Goal: Obtain resource: Download file/media

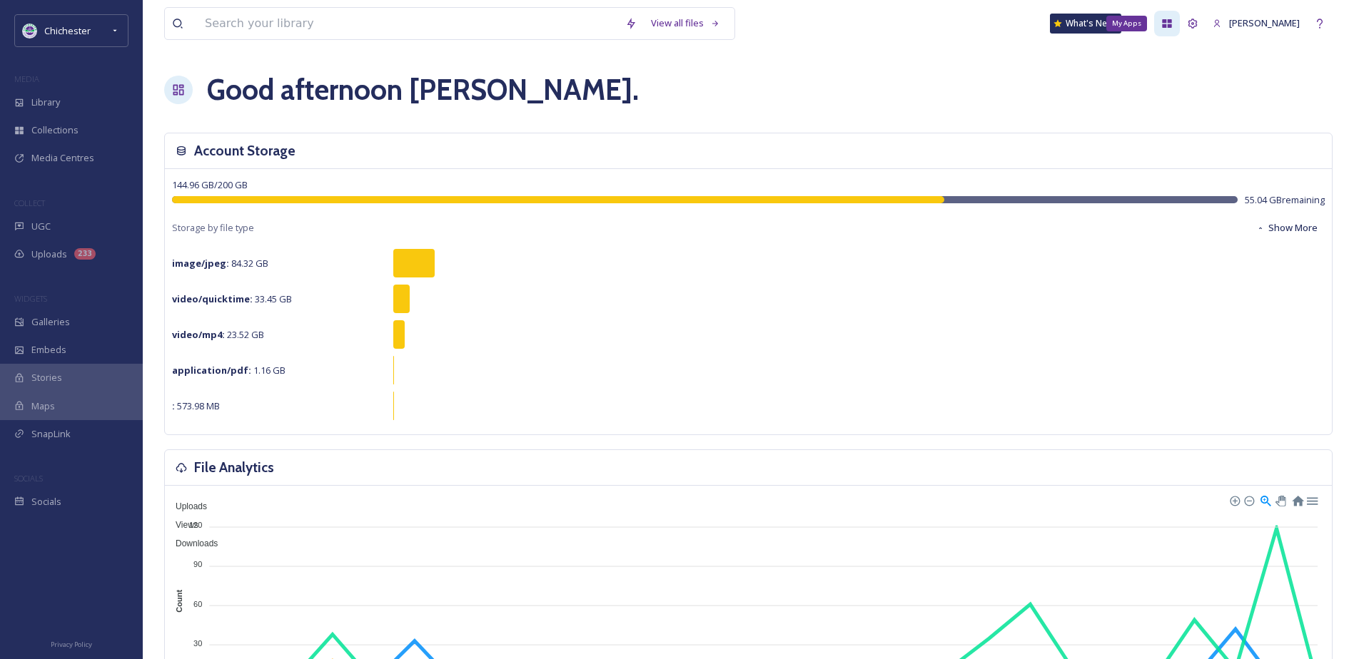
click at [1172, 21] on icon at bounding box center [1166, 23] width 9 height 9
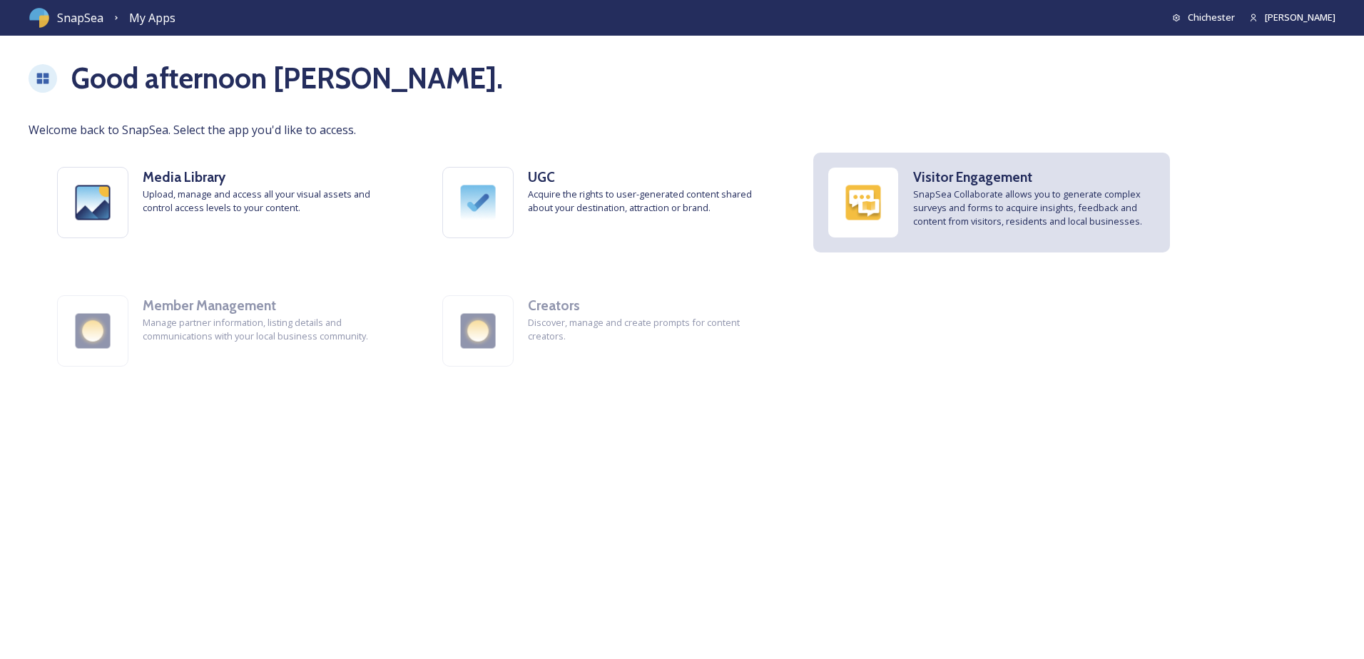
click at [898, 186] on div at bounding box center [863, 202] width 71 height 71
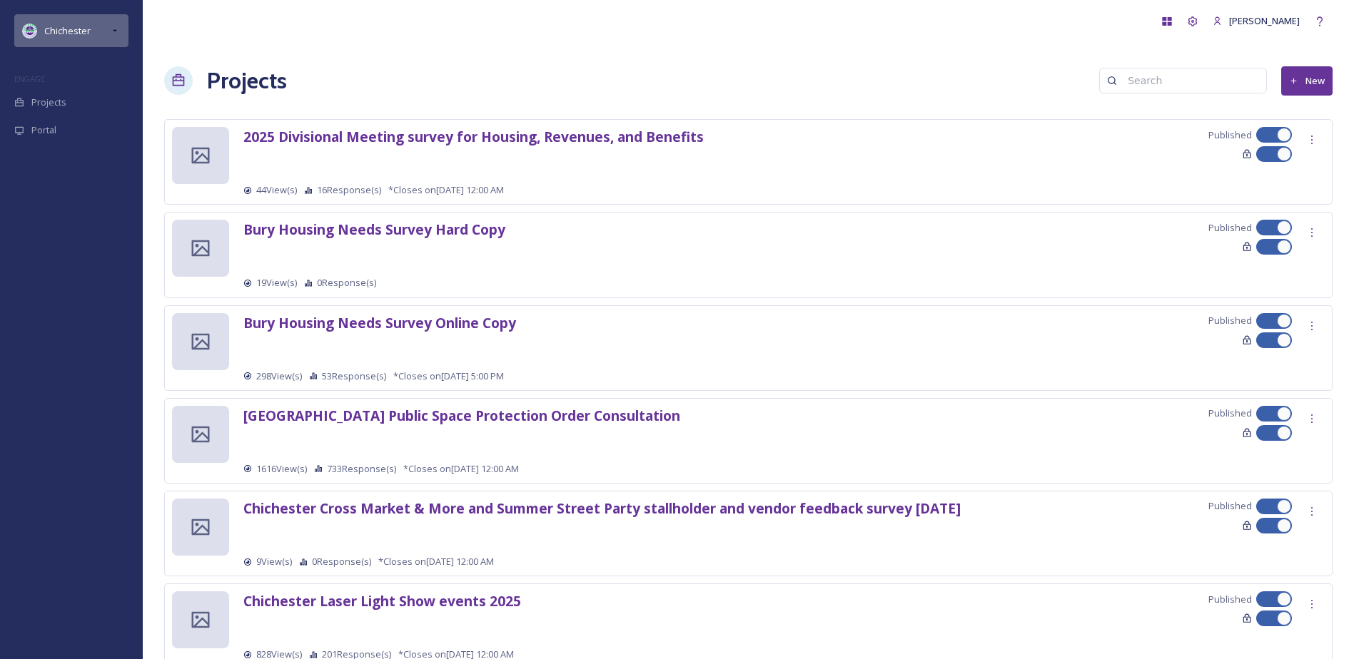
click at [118, 21] on div "Chichester" at bounding box center [71, 30] width 114 height 33
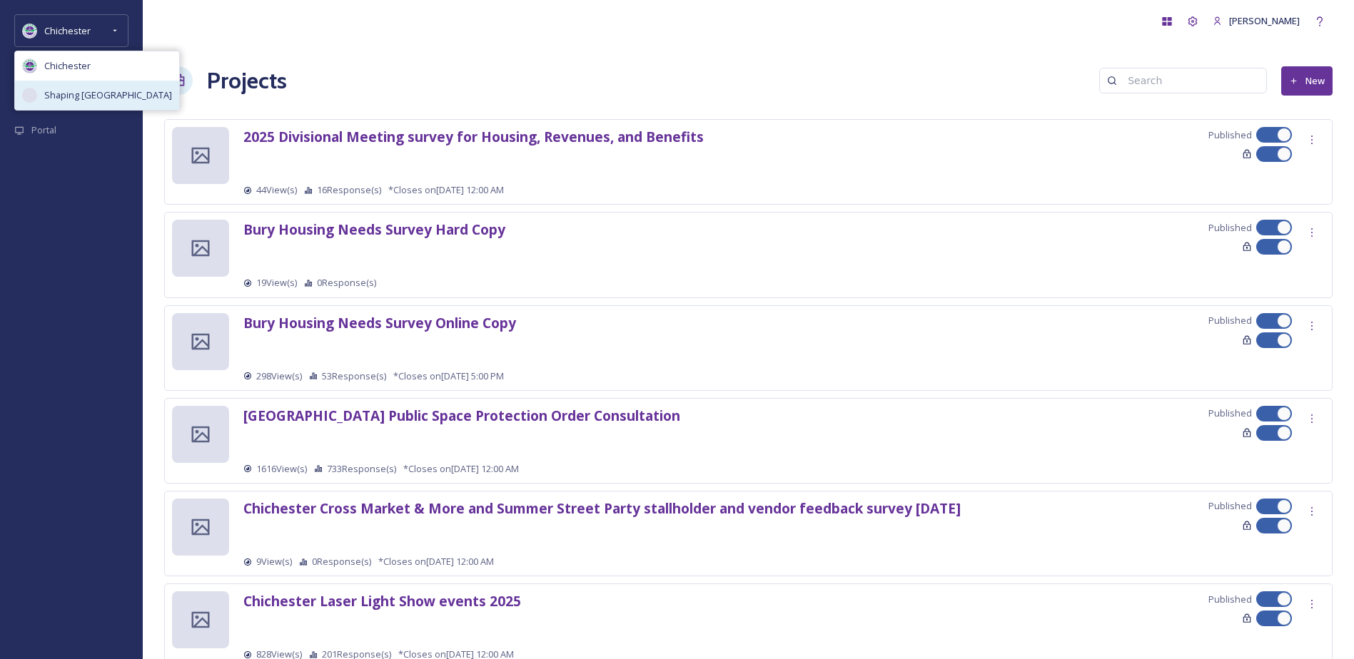
click at [99, 98] on span "Shaping [GEOGRAPHIC_DATA]" at bounding box center [108, 95] width 128 height 14
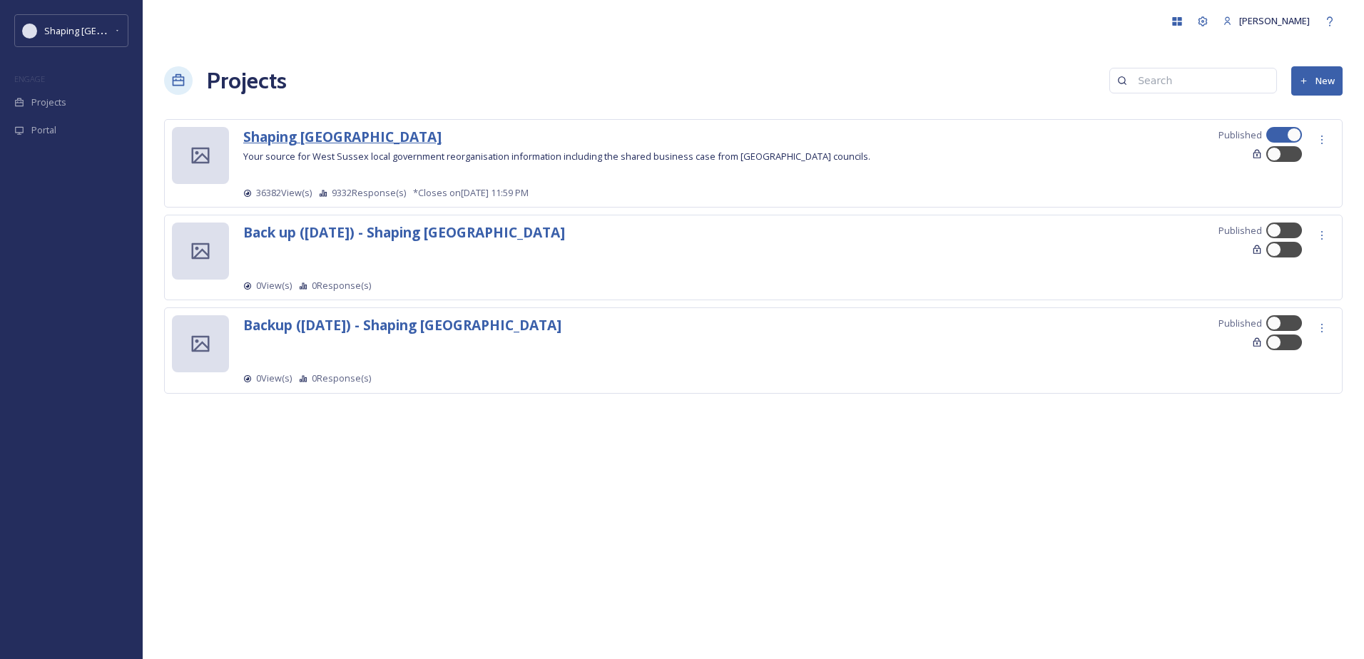
click at [309, 143] on strong "Shaping [GEOGRAPHIC_DATA]" at bounding box center [342, 136] width 198 height 19
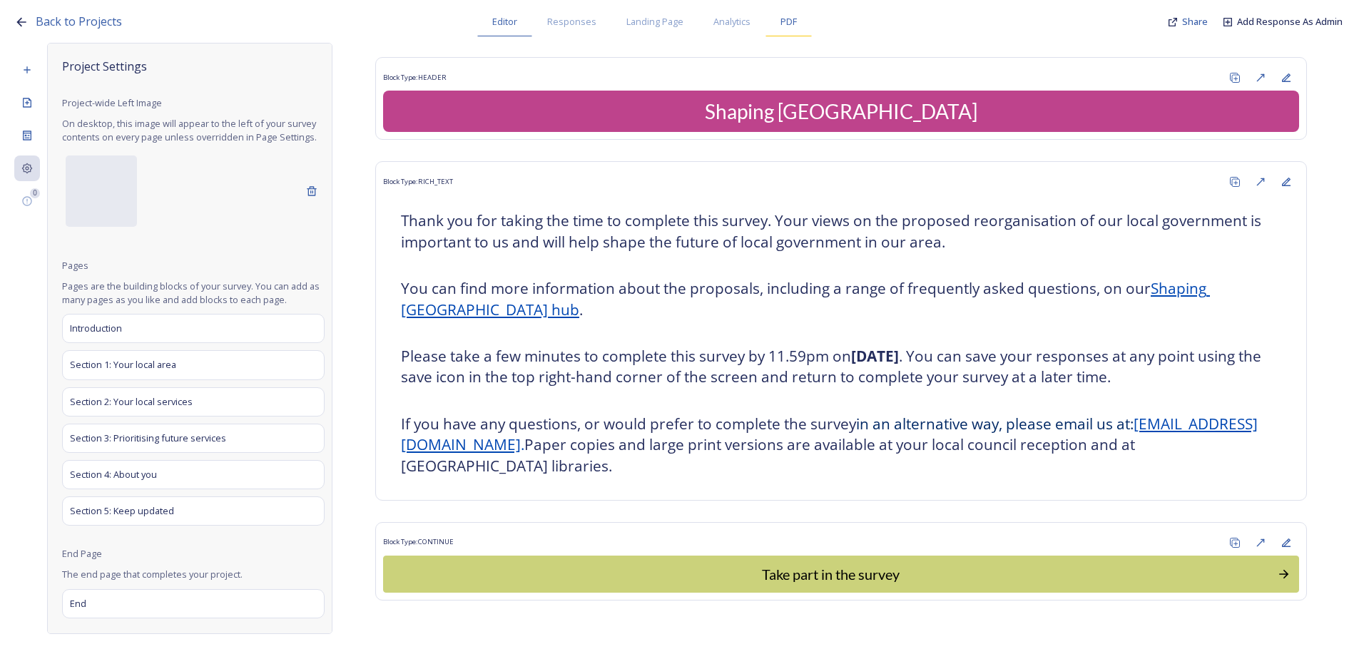
click at [791, 18] on span "PDF" at bounding box center [789, 22] width 16 height 14
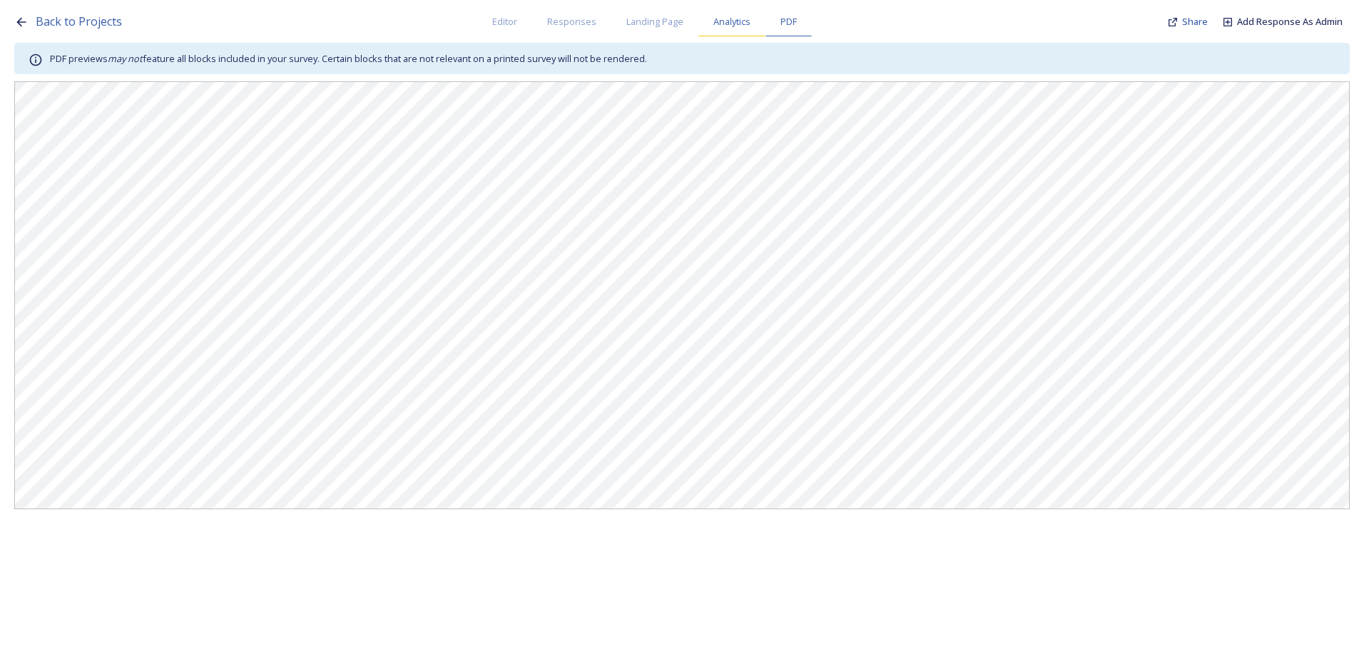
click at [753, 25] on div "Analytics" at bounding box center [732, 21] width 67 height 29
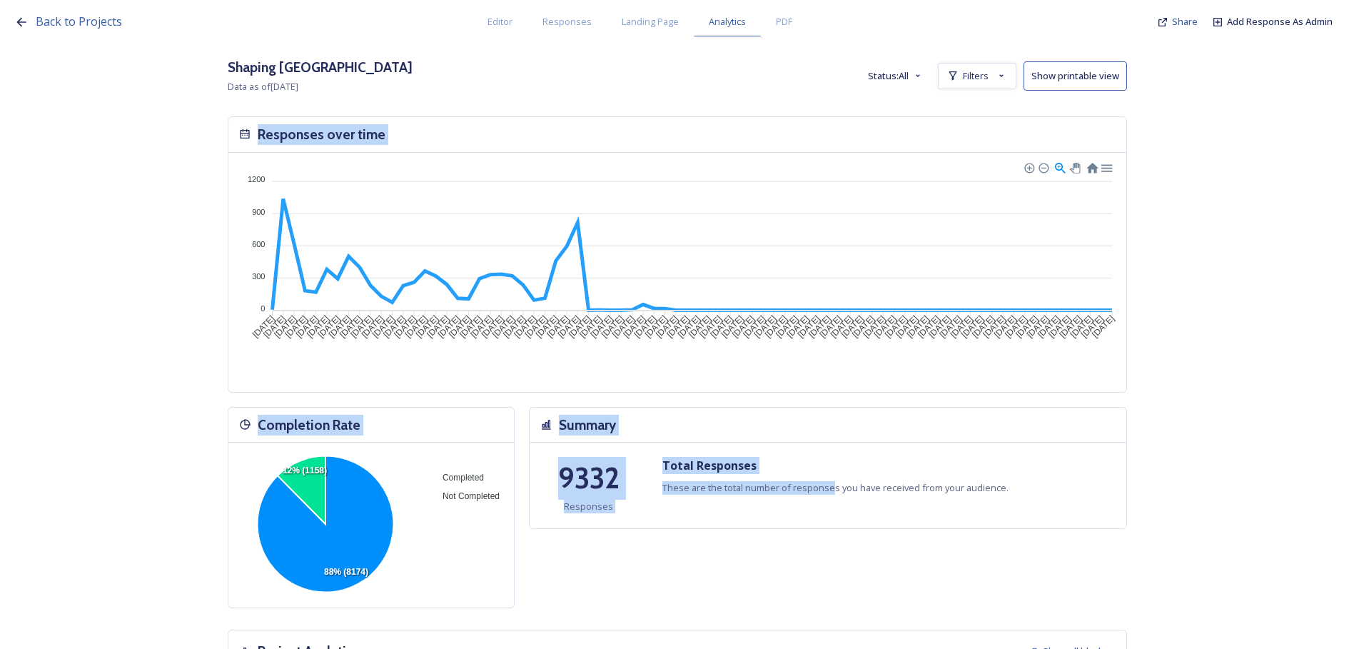
drag, startPoint x: 226, startPoint y: 103, endPoint x: 834, endPoint y: 515, distance: 734.6
click at [1219, 293] on div "Back to Projects Editor Responses Landing Page Analytics PDF Share Add Response…" at bounding box center [677, 324] width 1354 height 649
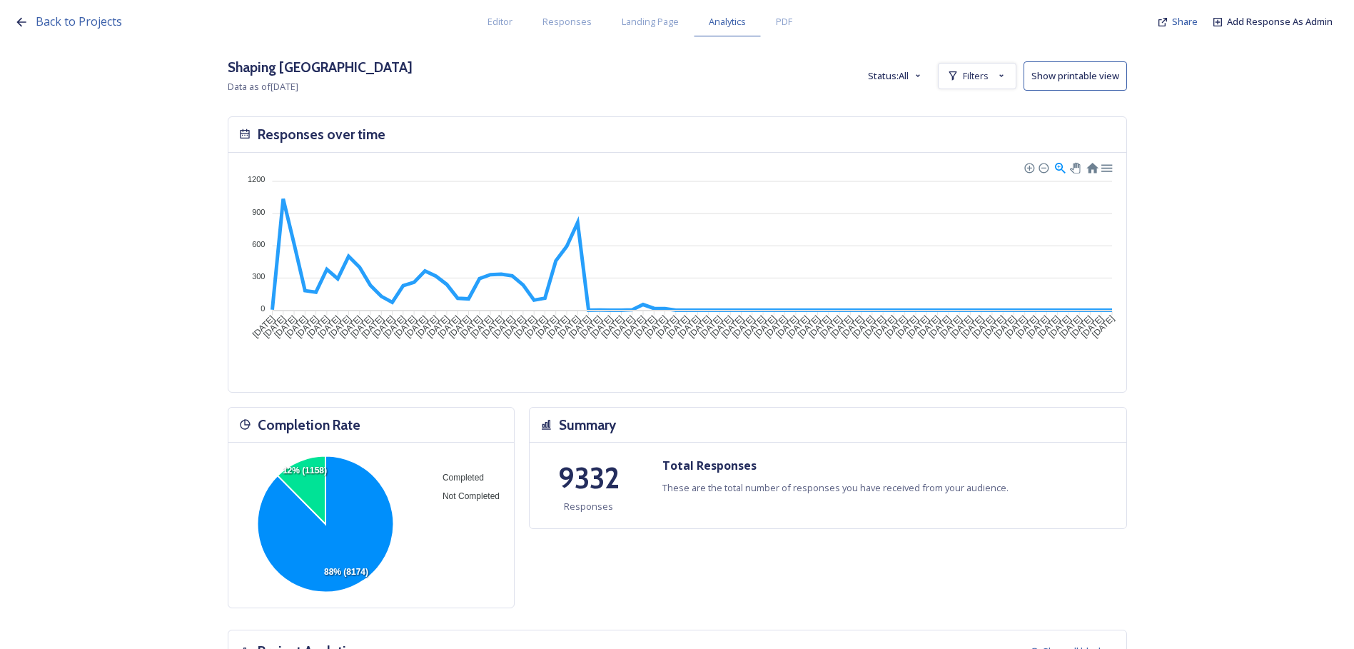
click at [1096, 83] on button "Show printable view" at bounding box center [1074, 75] width 103 height 29
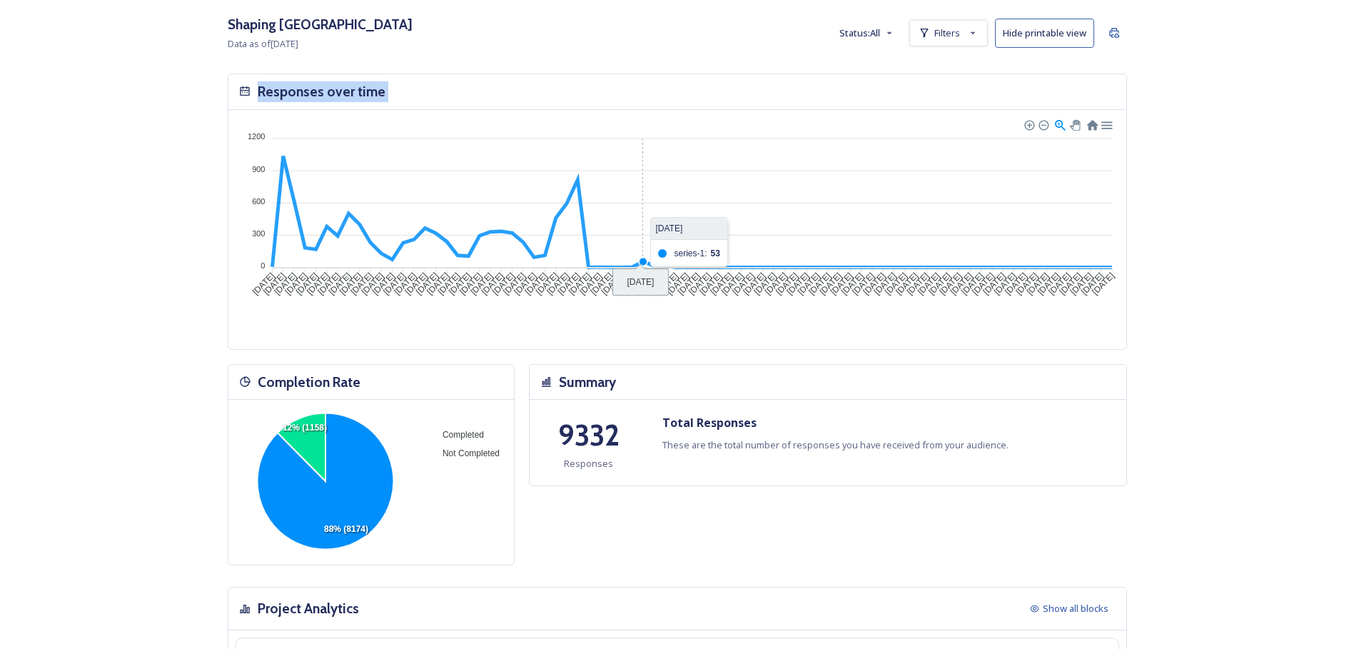
drag, startPoint x: 221, startPoint y: 64, endPoint x: 643, endPoint y: 216, distance: 448.3
drag, startPoint x: 216, startPoint y: 69, endPoint x: 305, endPoint y: 60, distance: 88.9
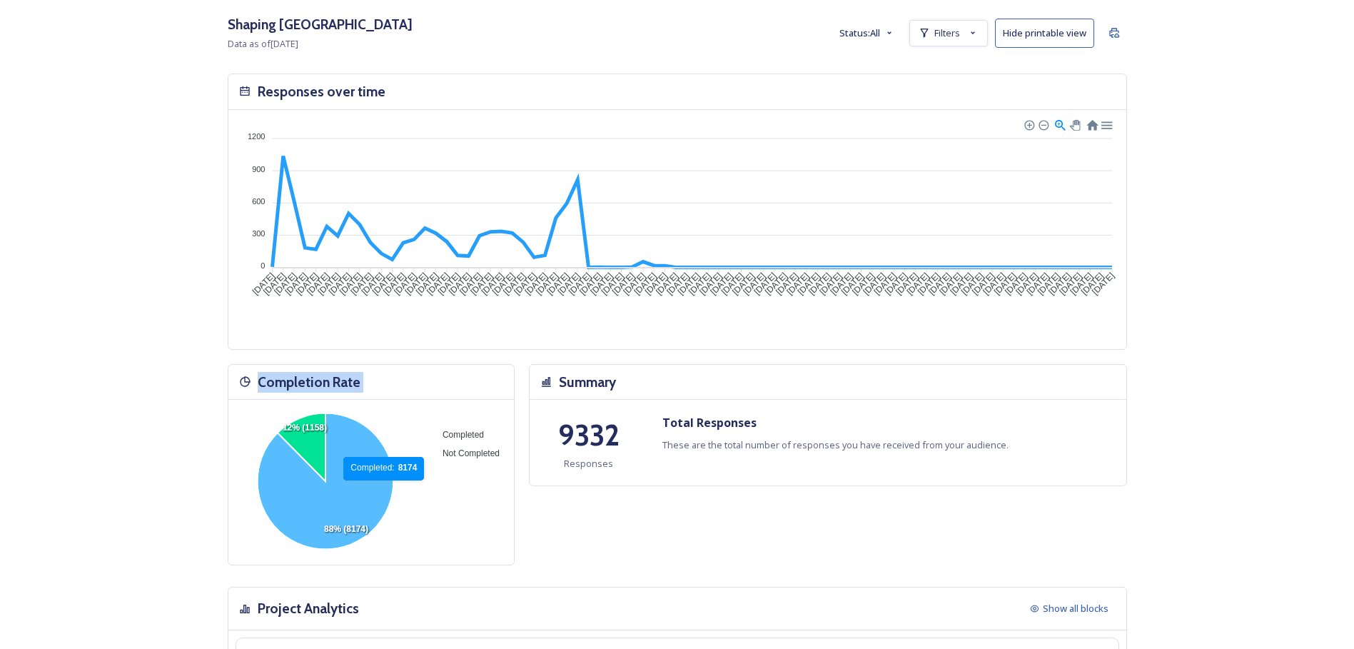
drag, startPoint x: 223, startPoint y: 357, endPoint x: 390, endPoint y: 487, distance: 211.5
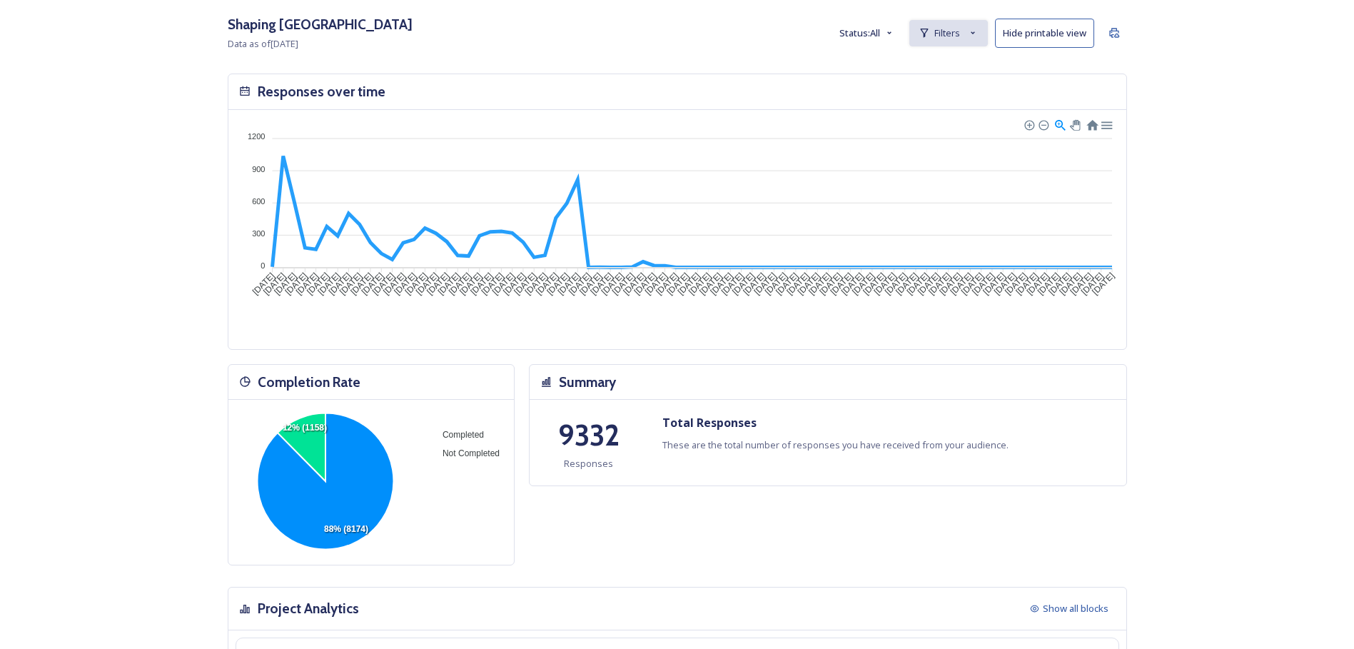
click at [930, 33] on icon at bounding box center [923, 32] width 11 height 11
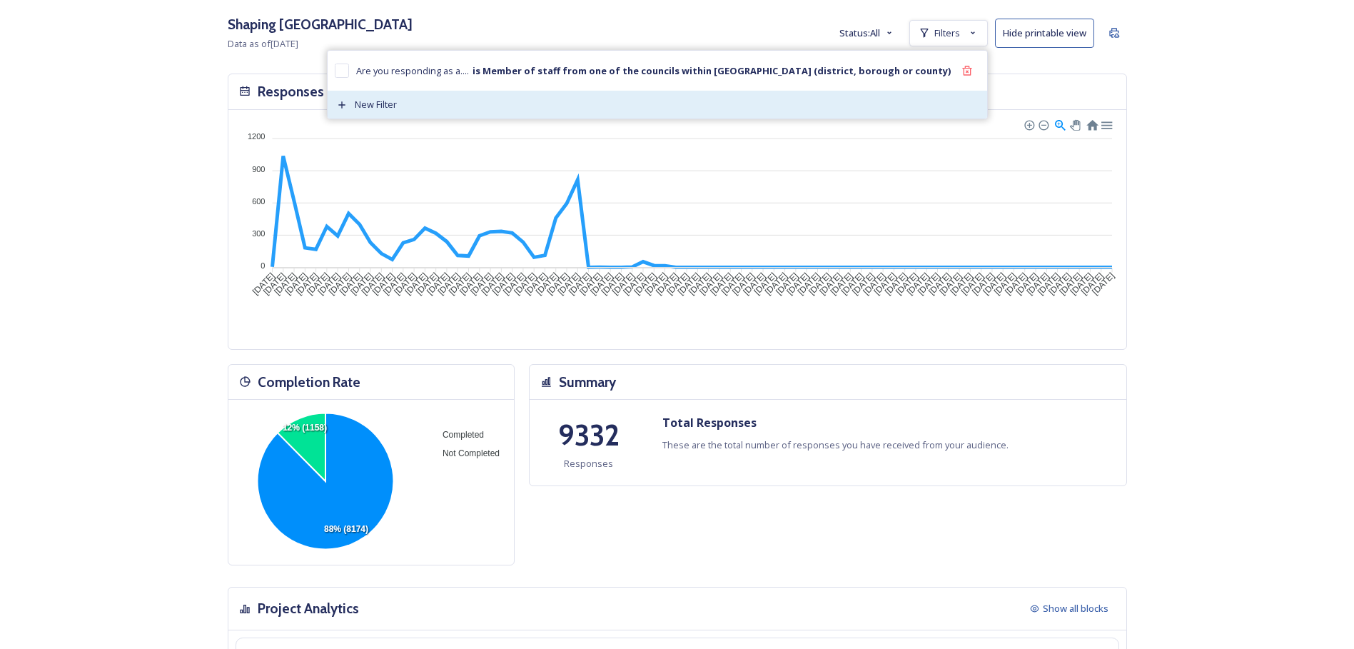
click at [397, 106] on span "New Filter" at bounding box center [376, 105] width 42 height 14
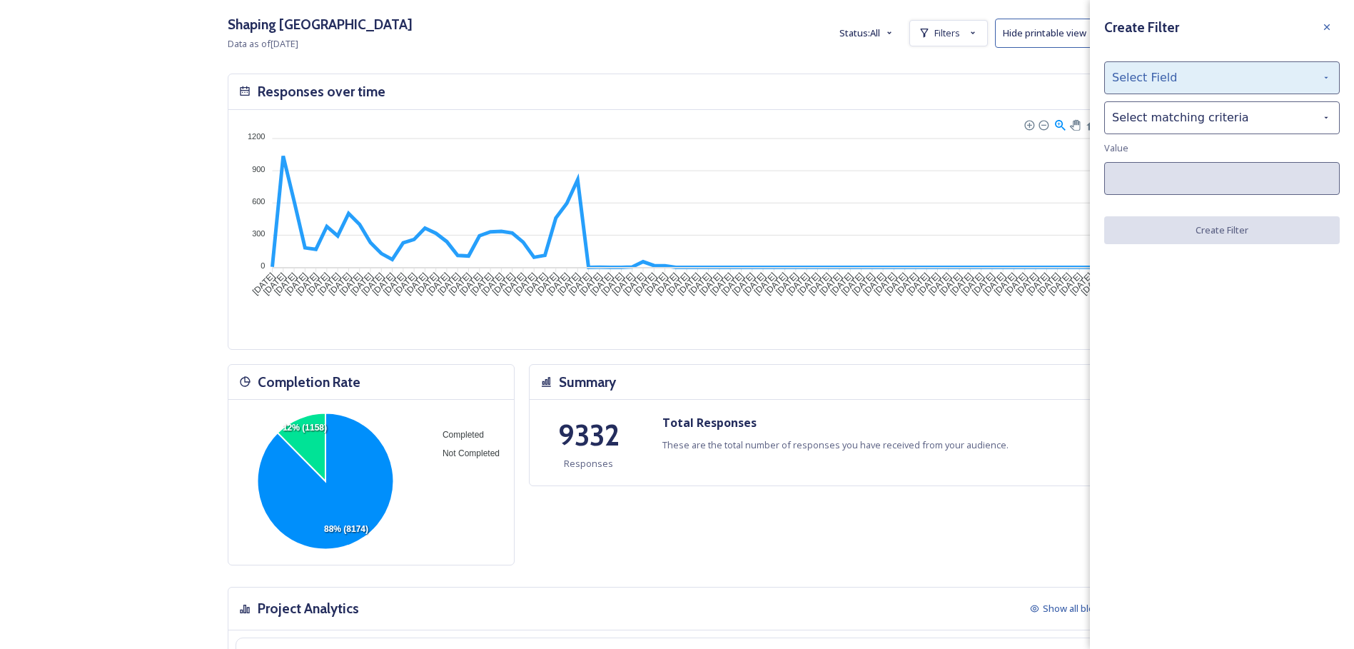
click at [1225, 87] on div "Select Field" at bounding box center [1221, 77] width 235 height 33
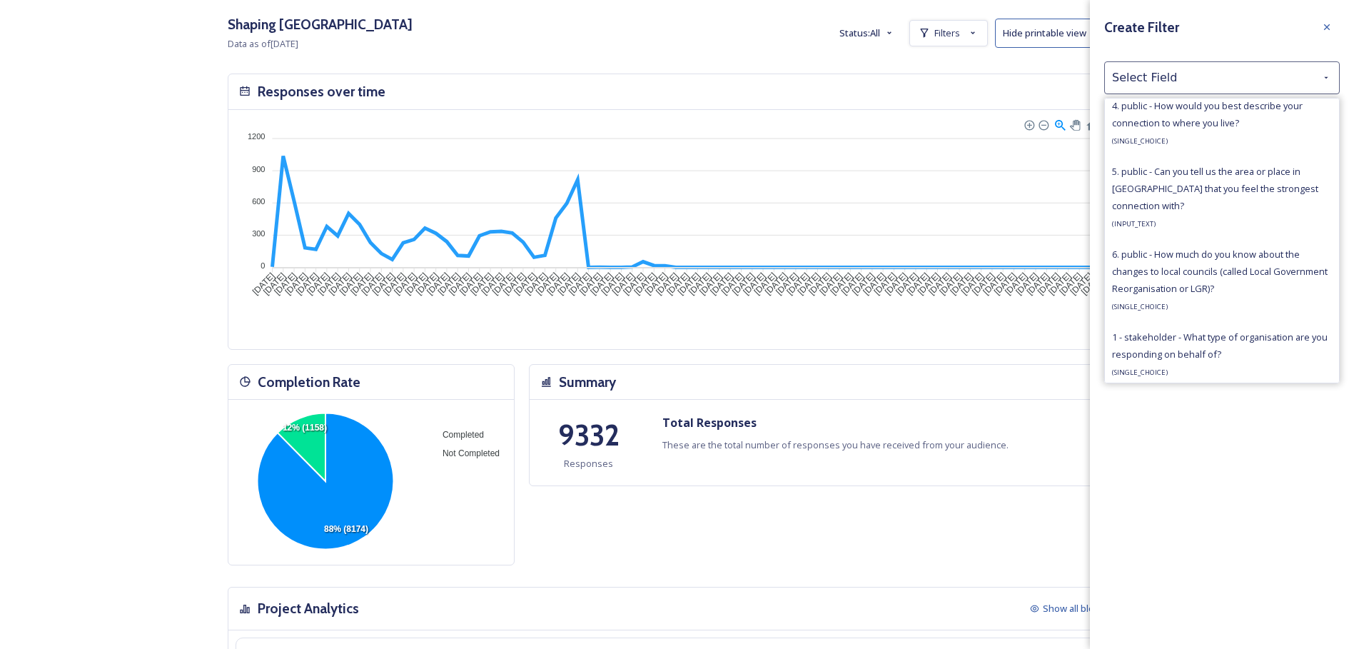
scroll to position [571, 0]
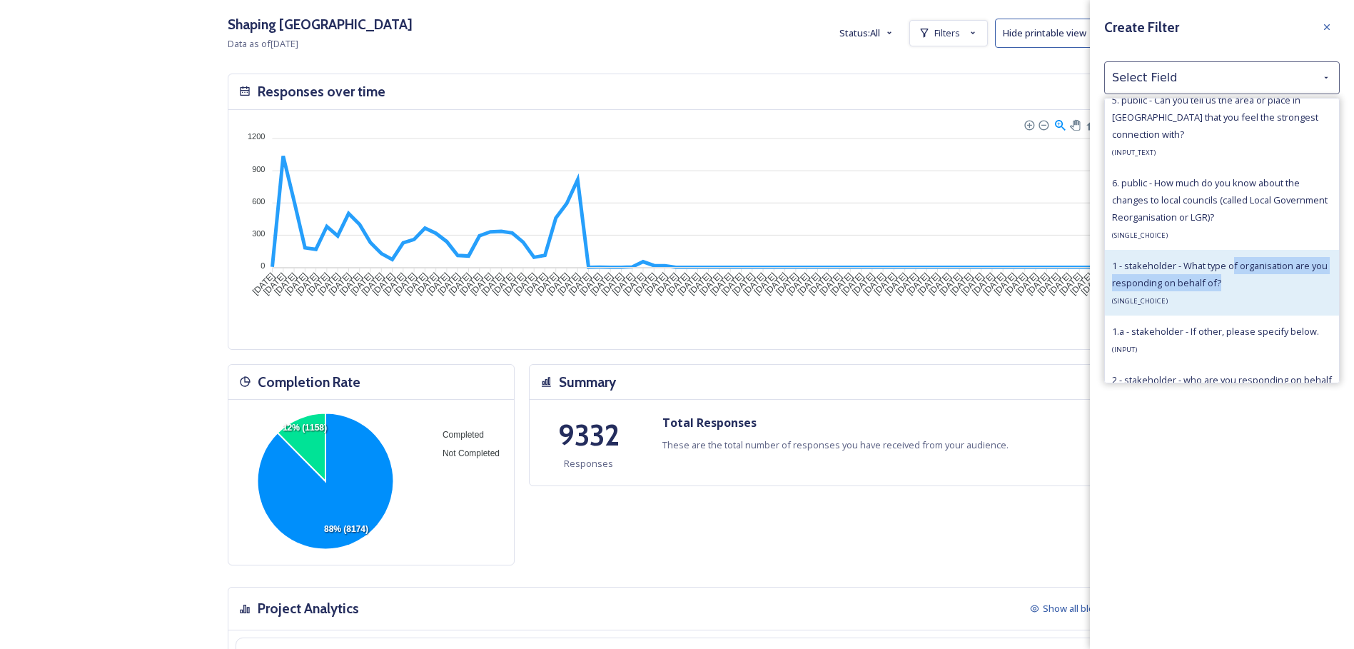
drag, startPoint x: 1234, startPoint y: 279, endPoint x: 1232, endPoint y: 264, distance: 15.1
click at [1232, 264] on span "1 - stakeholder - What type of organisation are you responding on behalf of?" at bounding box center [1219, 274] width 215 height 30
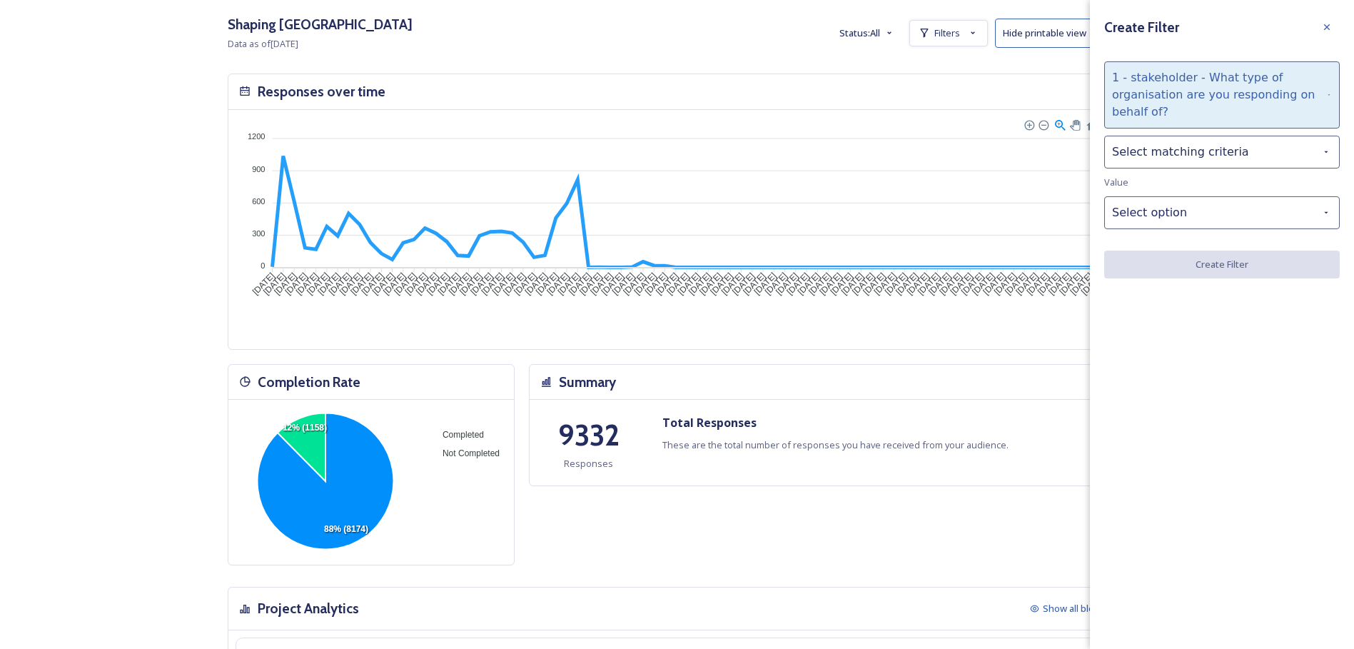
click at [1200, 100] on div "1 - stakeholder - What type of organisation are you responding on behalf of?" at bounding box center [1221, 94] width 235 height 67
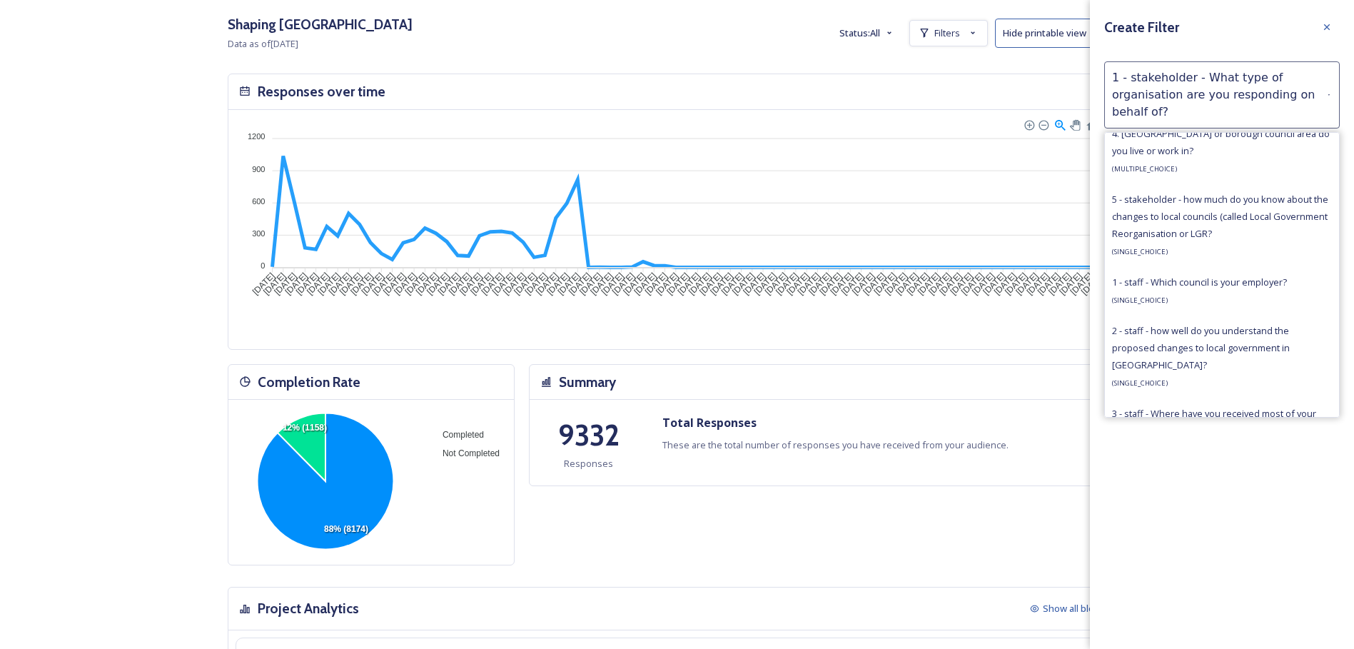
scroll to position [999, 0]
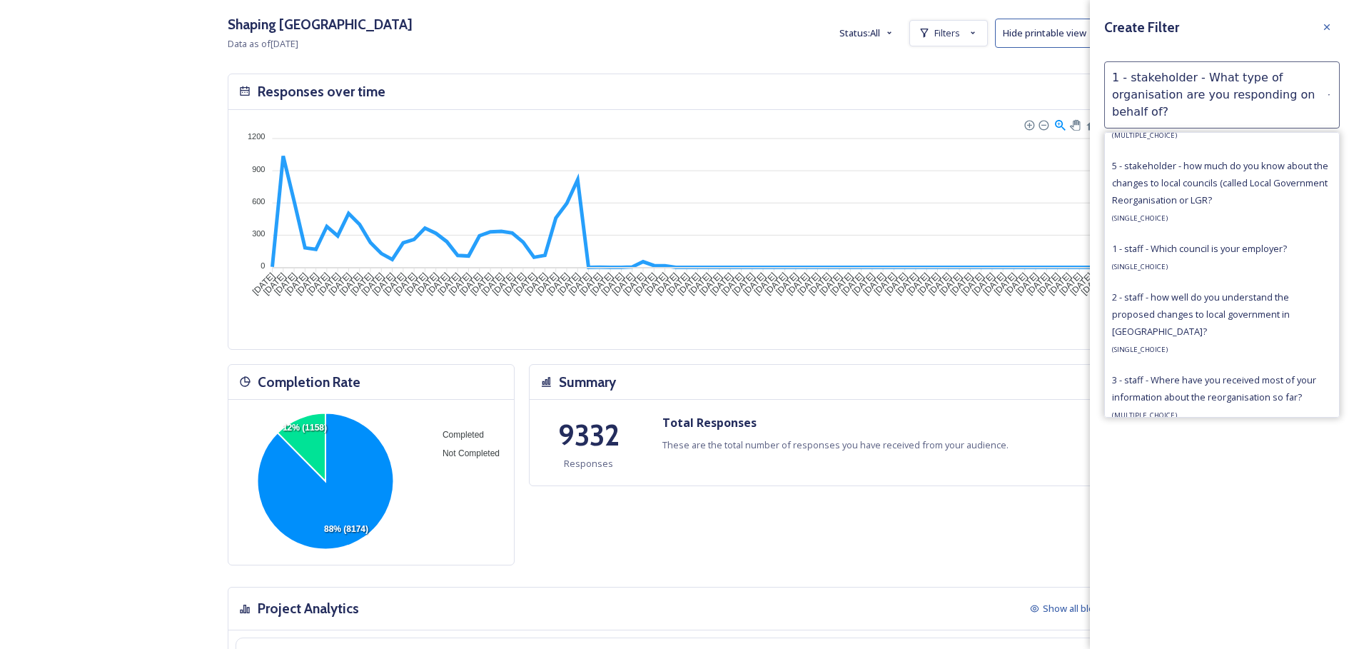
click at [1230, 250] on span "1 - staff - Which council is your employer?" at bounding box center [1199, 248] width 175 height 13
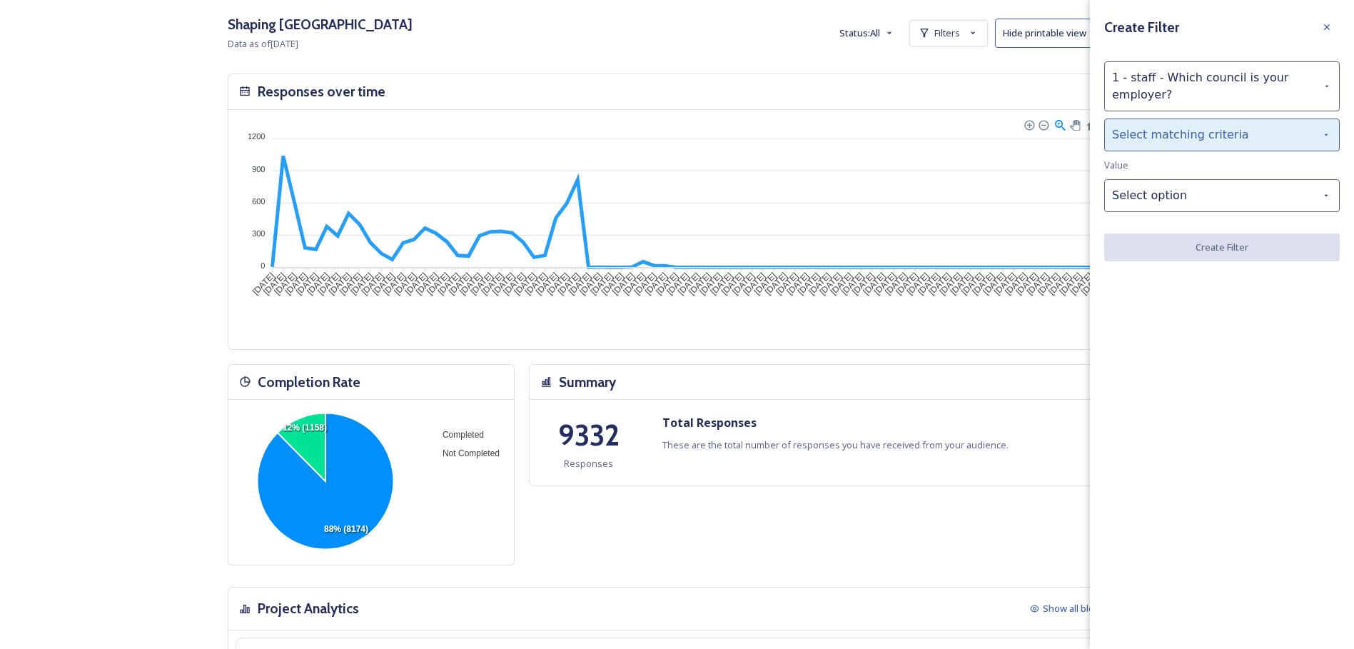
click at [1196, 136] on div "Select matching criteria" at bounding box center [1221, 134] width 235 height 33
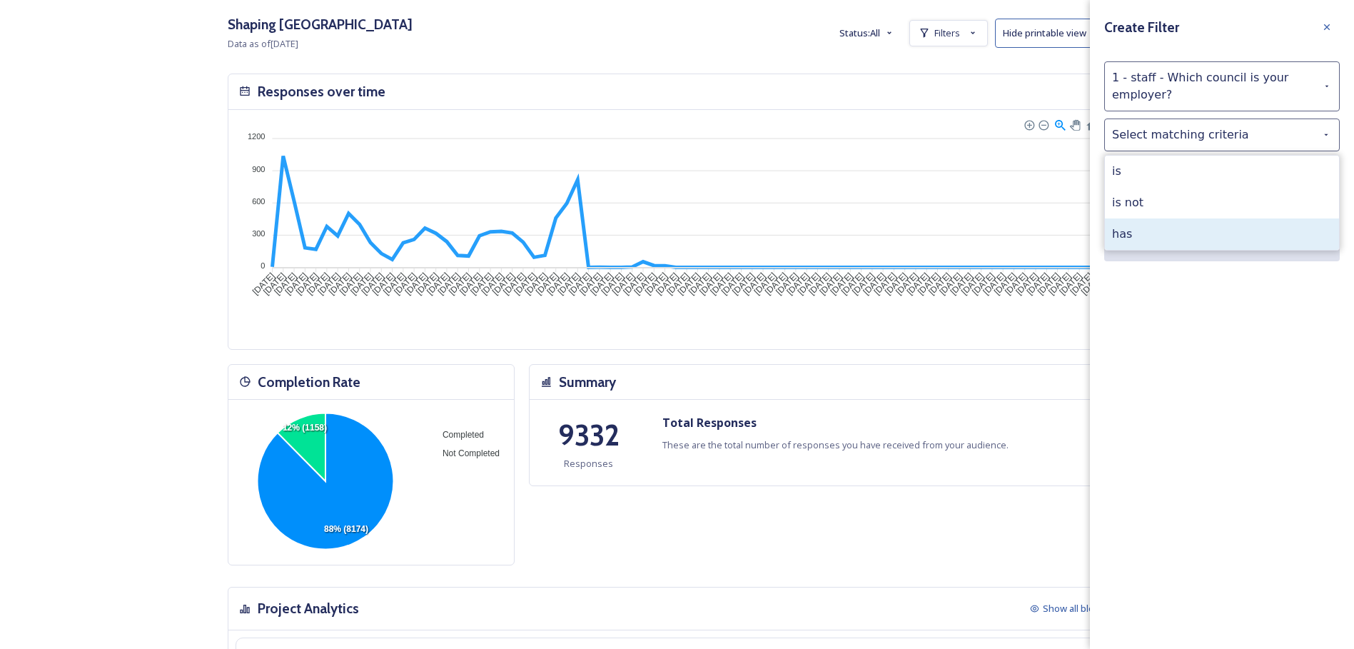
click at [1196, 225] on div "has" at bounding box center [1222, 233] width 234 height 31
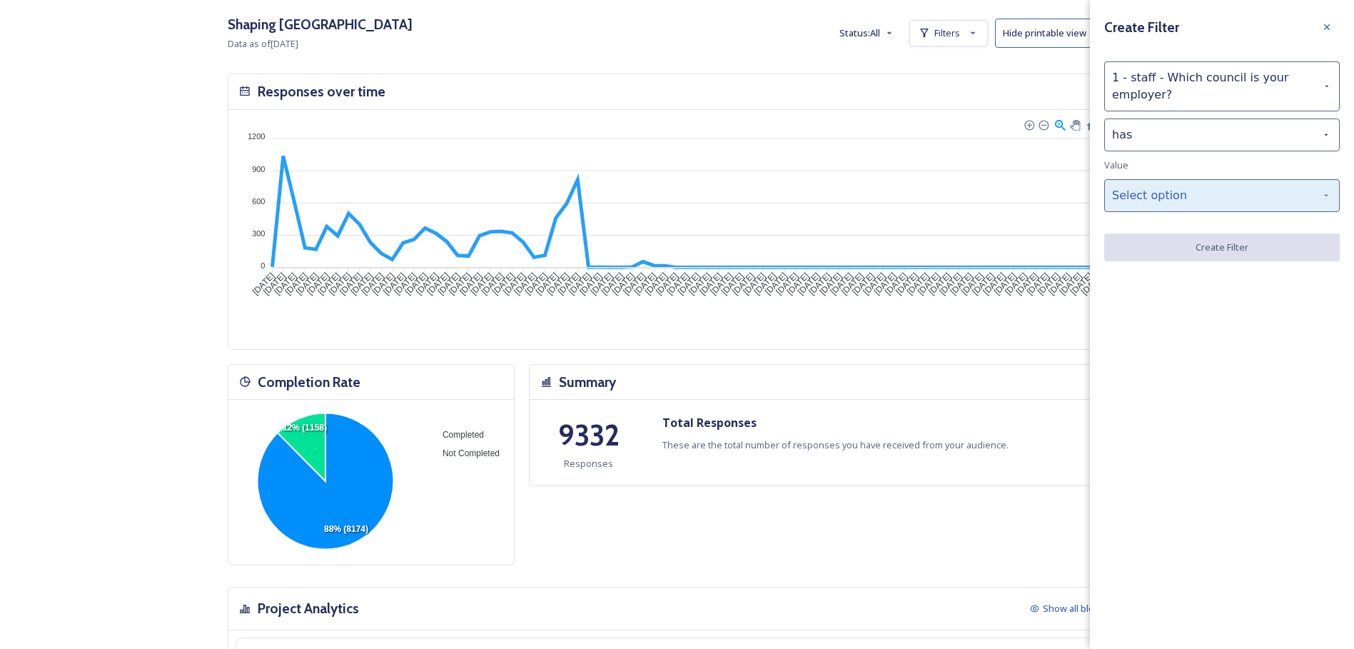
click at [1191, 199] on div "Select option" at bounding box center [1221, 195] width 235 height 33
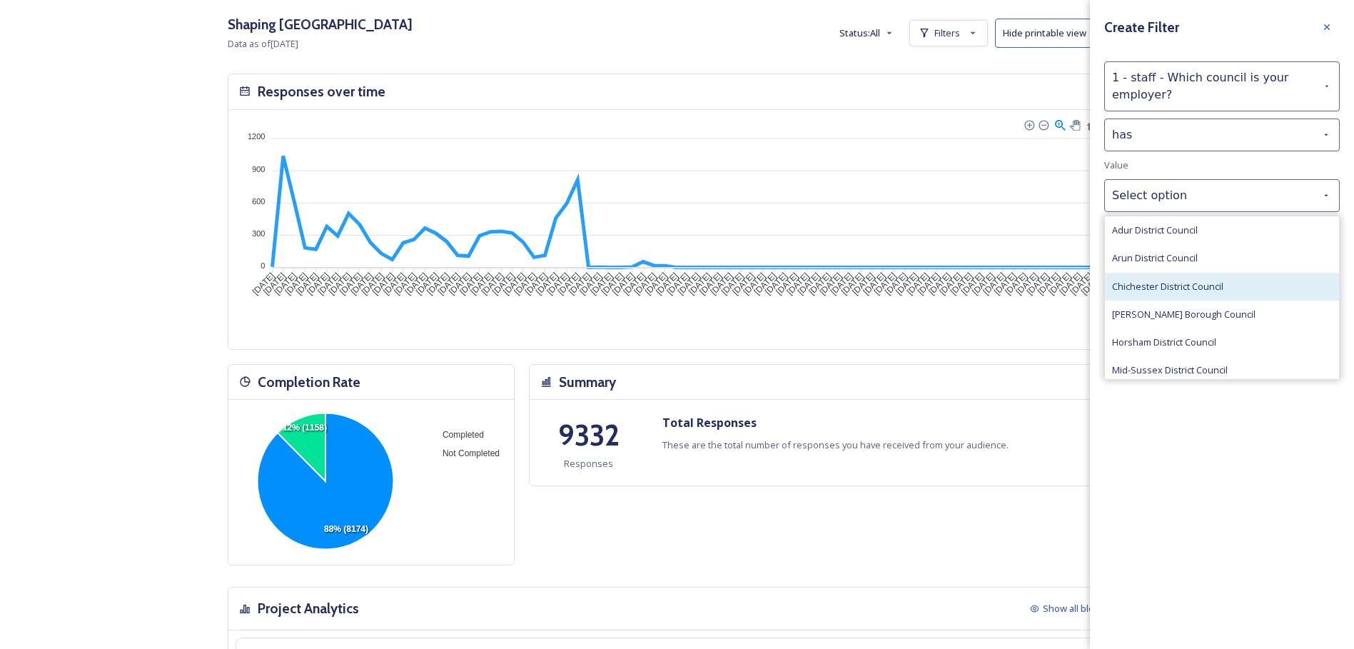
click at [1231, 285] on div "Chichester District Council" at bounding box center [1222, 287] width 234 height 28
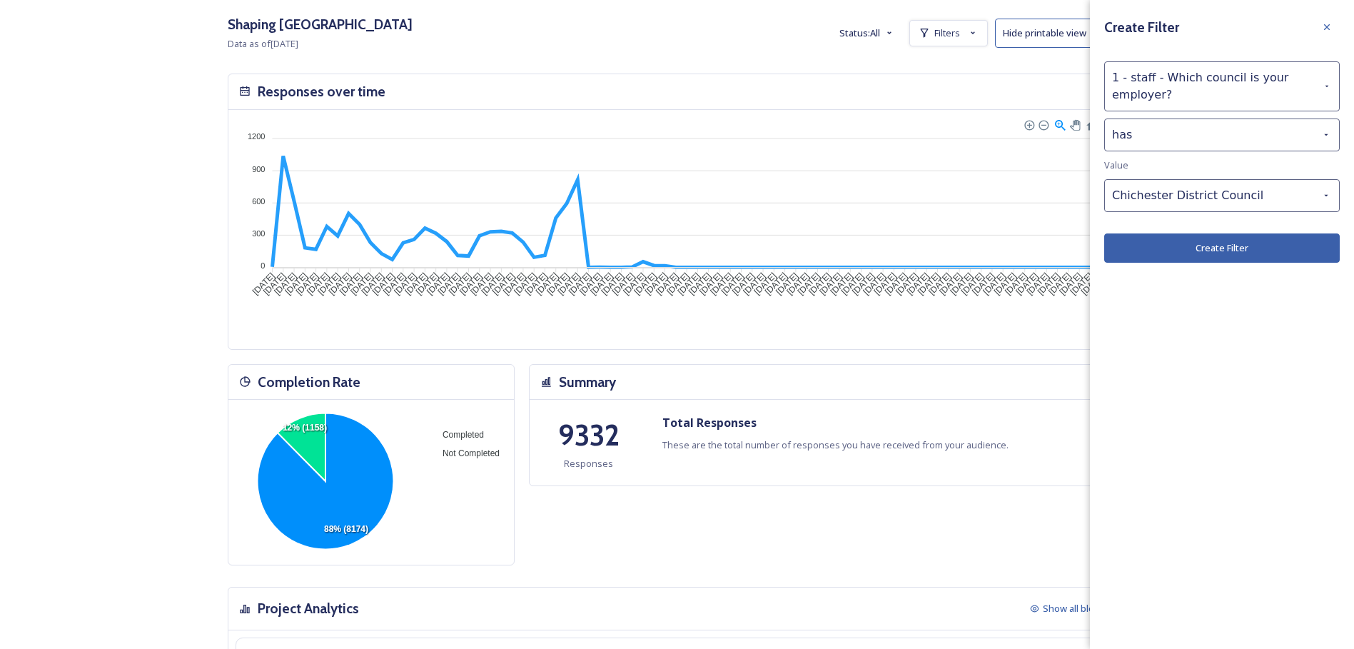
click at [1244, 254] on button "Create Filter" at bounding box center [1221, 247] width 235 height 29
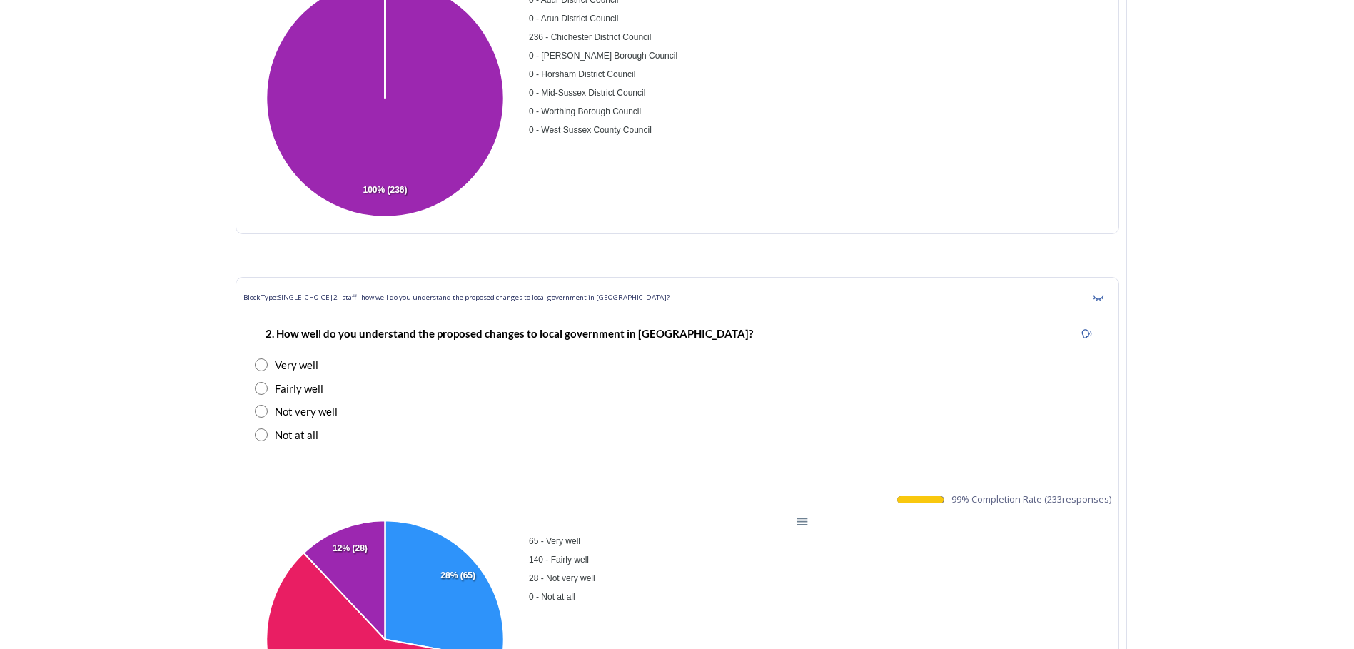
scroll to position [9272, 0]
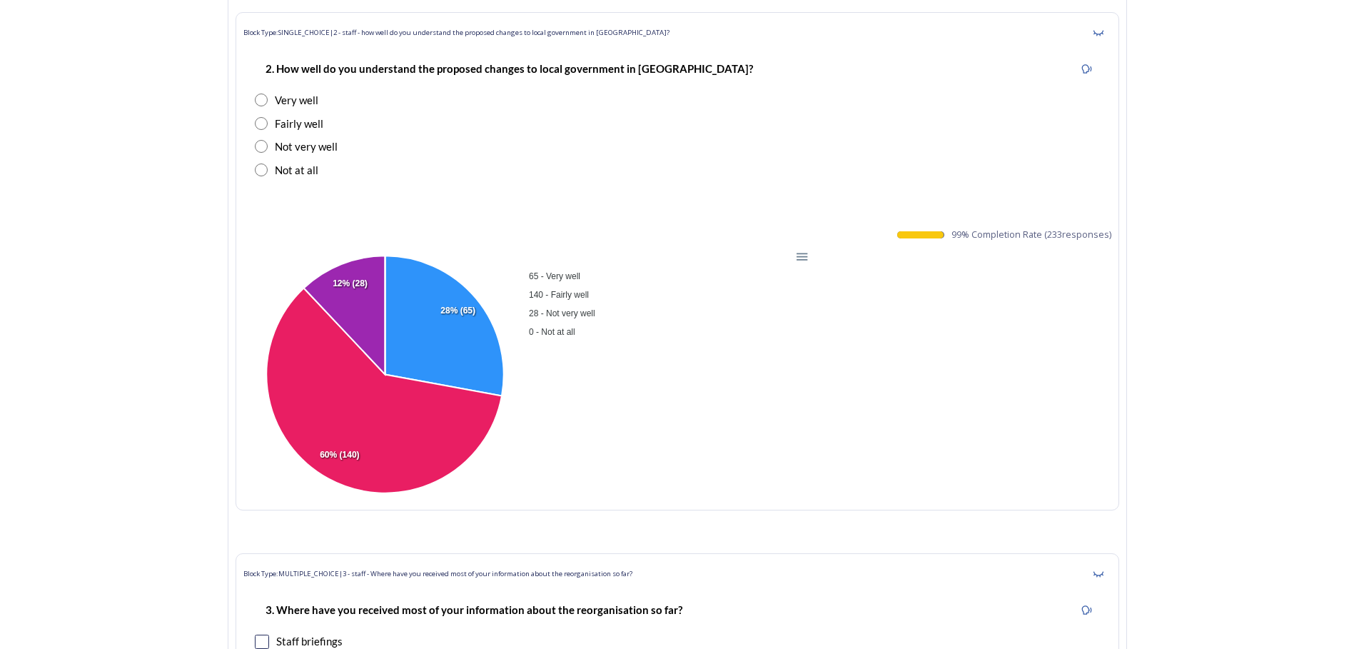
click at [584, 251] on foreignobject "65 - Very well 140 - Fairly well 28 - Not very well 0 - Not at all" at bounding box center [528, 375] width 571 height 254
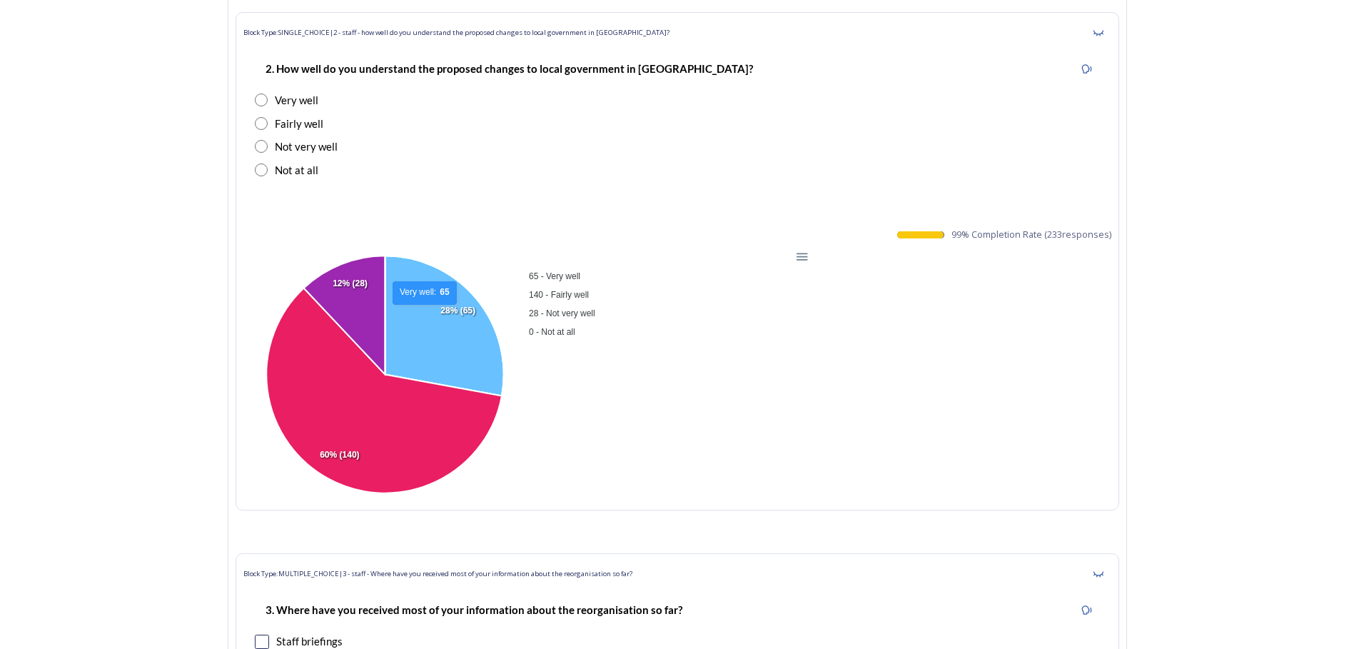
click at [430, 312] on icon at bounding box center [444, 326] width 118 height 140
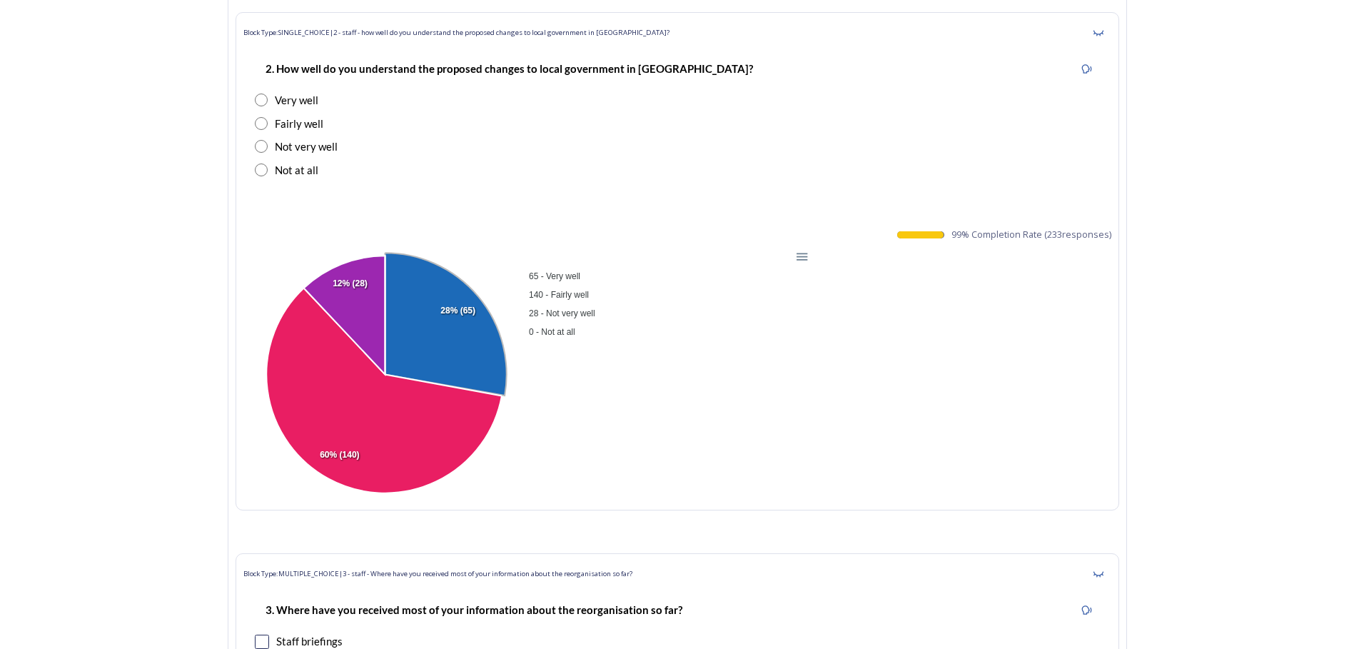
click at [465, 238] on div "99 % Completion Rate ( 233 responses)" at bounding box center [677, 235] width 868 height 14
click at [577, 258] on foreignobject "65 - Very well 140 - Fairly well 28 - Not very well 0 - Not at all" at bounding box center [528, 375] width 571 height 254
click at [806, 257] on div at bounding box center [800, 256] width 12 height 12
click at [788, 335] on div "Download CSV" at bounding box center [765, 345] width 73 height 21
click at [802, 252] on div at bounding box center [800, 256] width 12 height 12
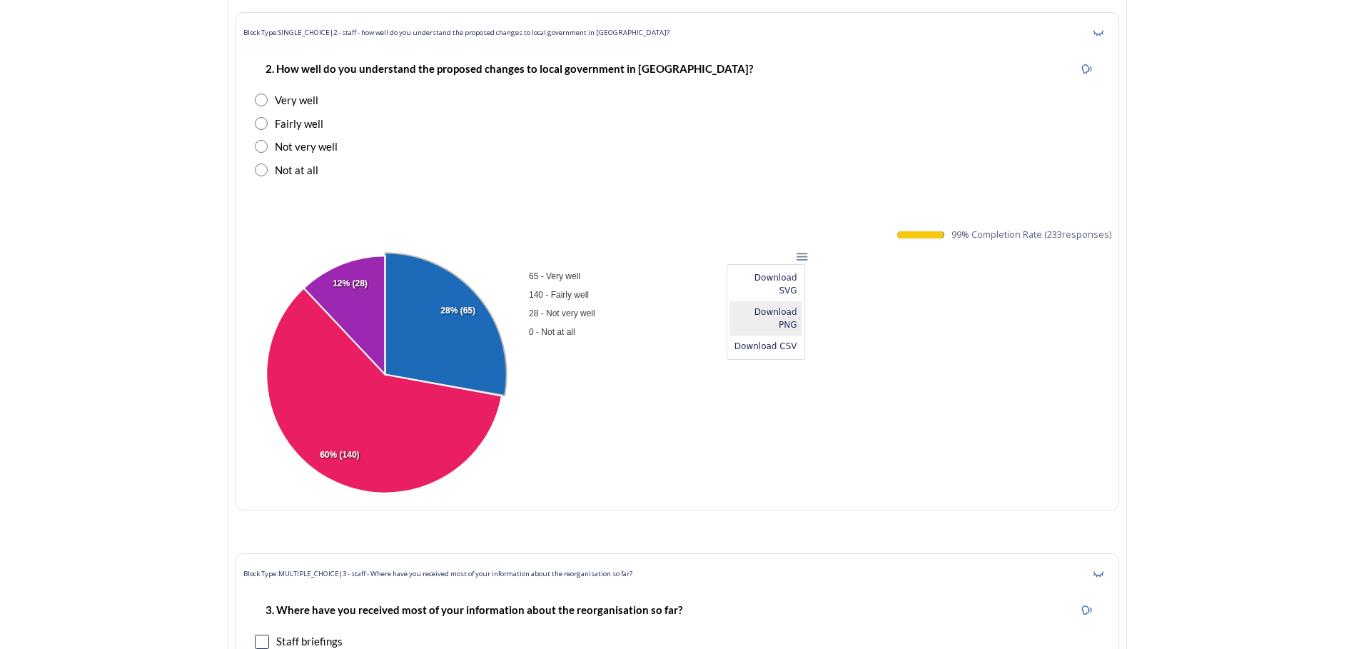
click at [796, 301] on div "Download PNG" at bounding box center [765, 318] width 73 height 34
click at [814, 375] on foreignobject "65 - Very well 140 - Fairly well 28 - Not very well 0 - Not at all" at bounding box center [528, 375] width 571 height 254
click at [487, 412] on icon at bounding box center [383, 390] width 235 height 205
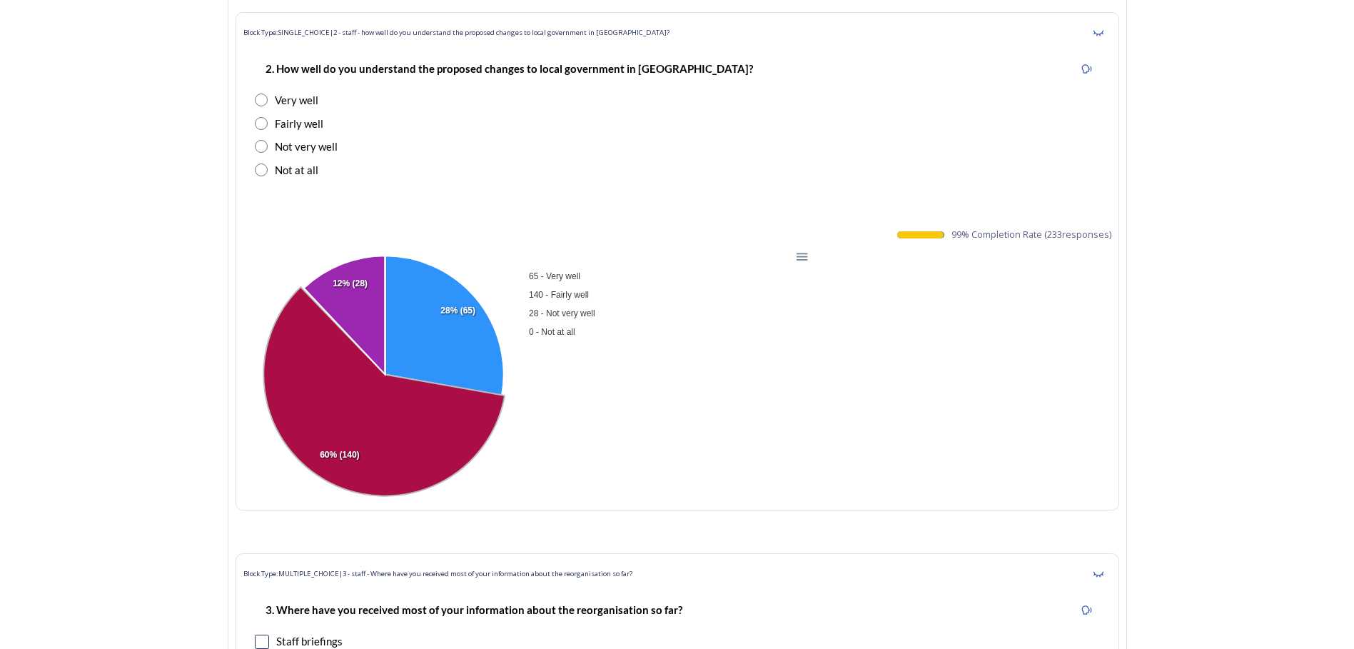
click at [597, 341] on div "65 - Very well 140 - Fairly well 28 - Not very well 0 - Not at all" at bounding box center [667, 303] width 285 height 76
click at [592, 341] on div "65 - Very well 140 - Fairly well 28 - Not very well 0 - Not at all" at bounding box center [667, 303] width 285 height 76
click at [649, 341] on div "65 - Very well 140 - Fairly well 28 - Not very well 0 - Not at all" at bounding box center [667, 303] width 285 height 76
click at [821, 243] on div "Block Type: SINGLE_CHOICE | 2 - staff - how well do you understand the proposed…" at bounding box center [676, 261] width 883 height 498
click at [679, 218] on div "Block Type: SINGLE_CHOICE | 2 - staff - how well do you understand the proposed…" at bounding box center [676, 261] width 883 height 498
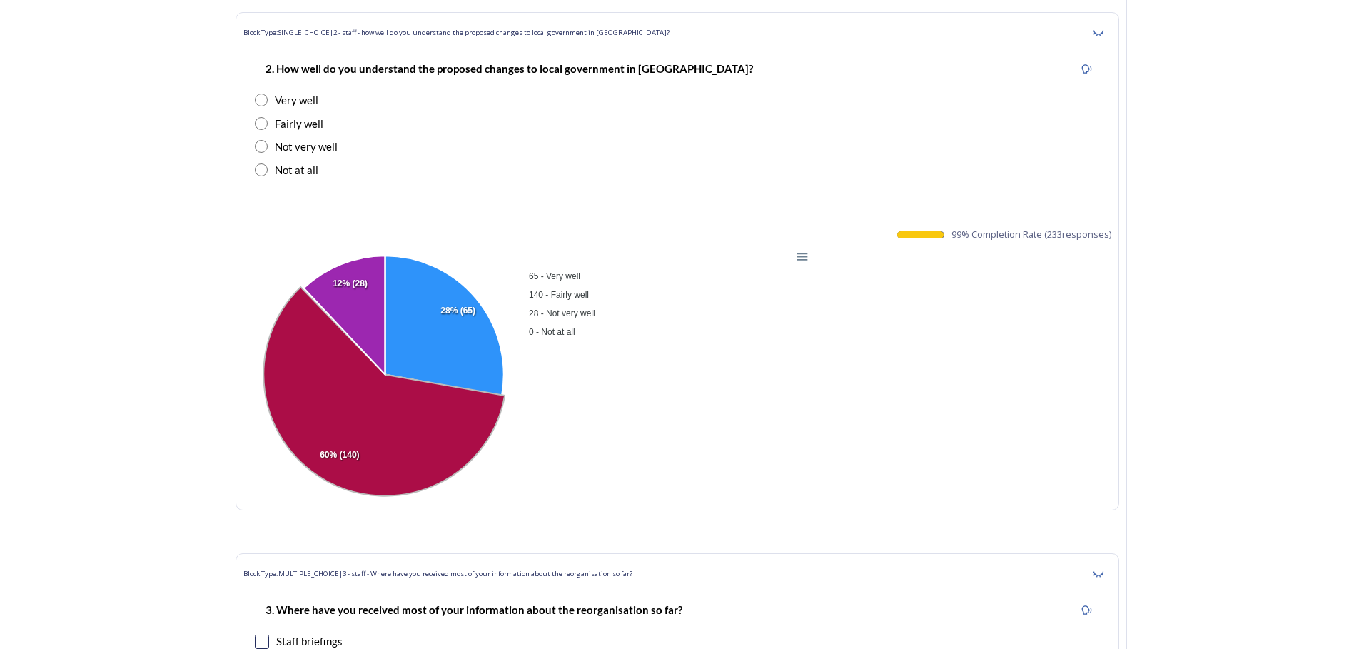
click at [476, 64] on strong "2. How well do you understand the proposed changes to local government in [GEOG…" at bounding box center [508, 68] width 487 height 13
click at [761, 602] on div "3. Where have you received most of your information about the reorganisation so…" at bounding box center [677, 610] width 845 height 32
click at [737, 341] on div "65 - Very well 140 - Fairly well 28 - Not very well 0 - Not at all" at bounding box center [667, 303] width 285 height 76
click at [372, 435] on icon at bounding box center [383, 391] width 241 height 209
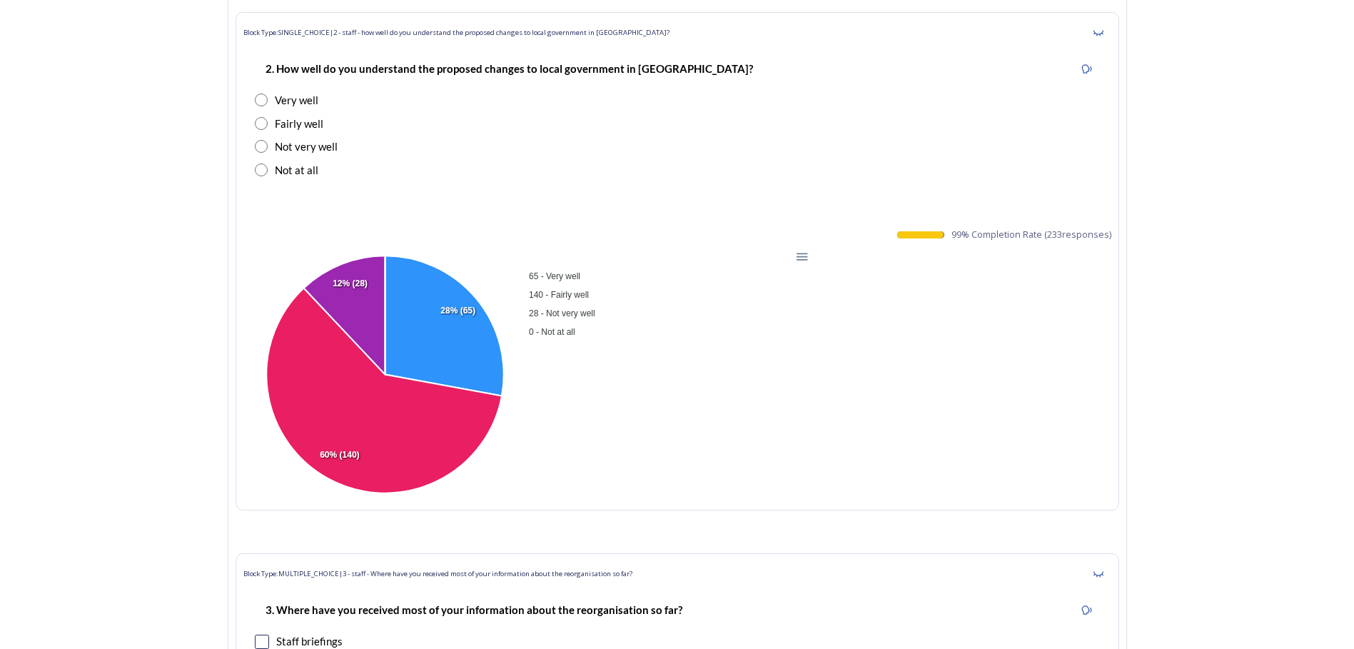
click at [627, 341] on div "65 - Very well 140 - Fairly well 28 - Not very well 0 - Not at all" at bounding box center [667, 303] width 285 height 76
click at [806, 258] on div at bounding box center [800, 256] width 12 height 12
click at [794, 301] on div "Download PNG" at bounding box center [765, 318] width 73 height 34
drag, startPoint x: 722, startPoint y: 524, endPoint x: 729, endPoint y: 514, distance: 11.9
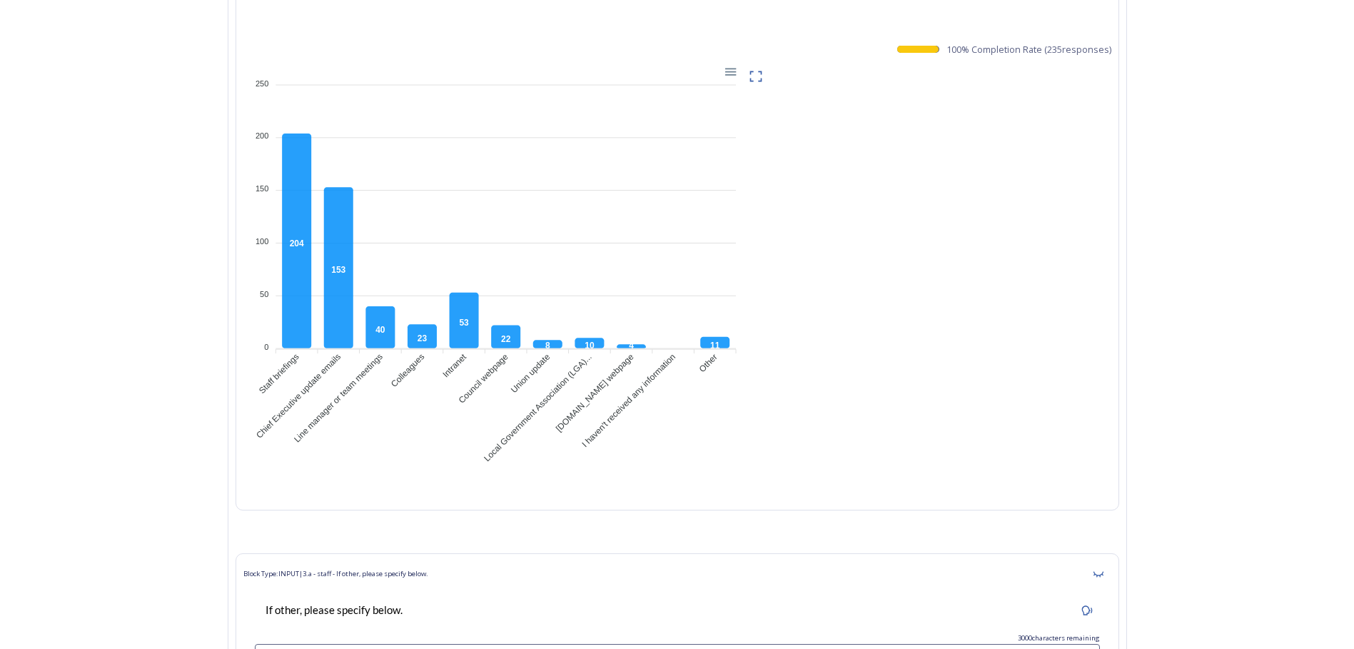
scroll to position [10128, 0]
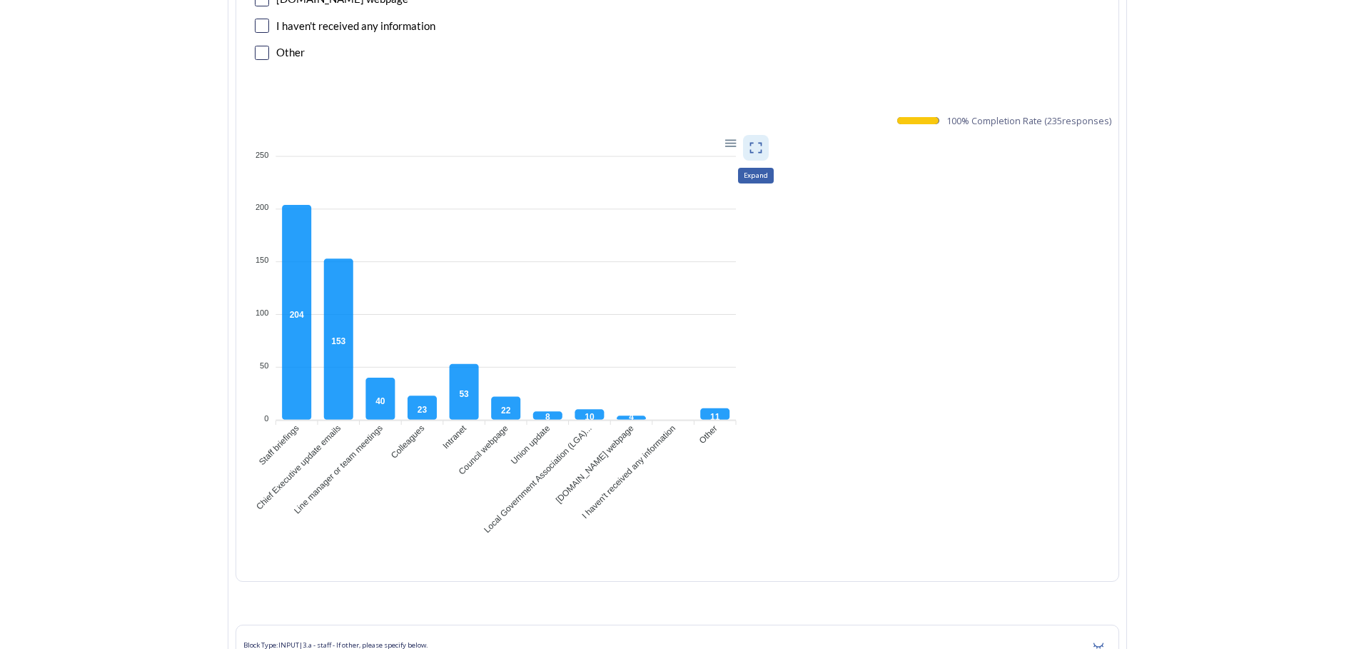
click at [761, 146] on icon at bounding box center [756, 148] width 14 height 14
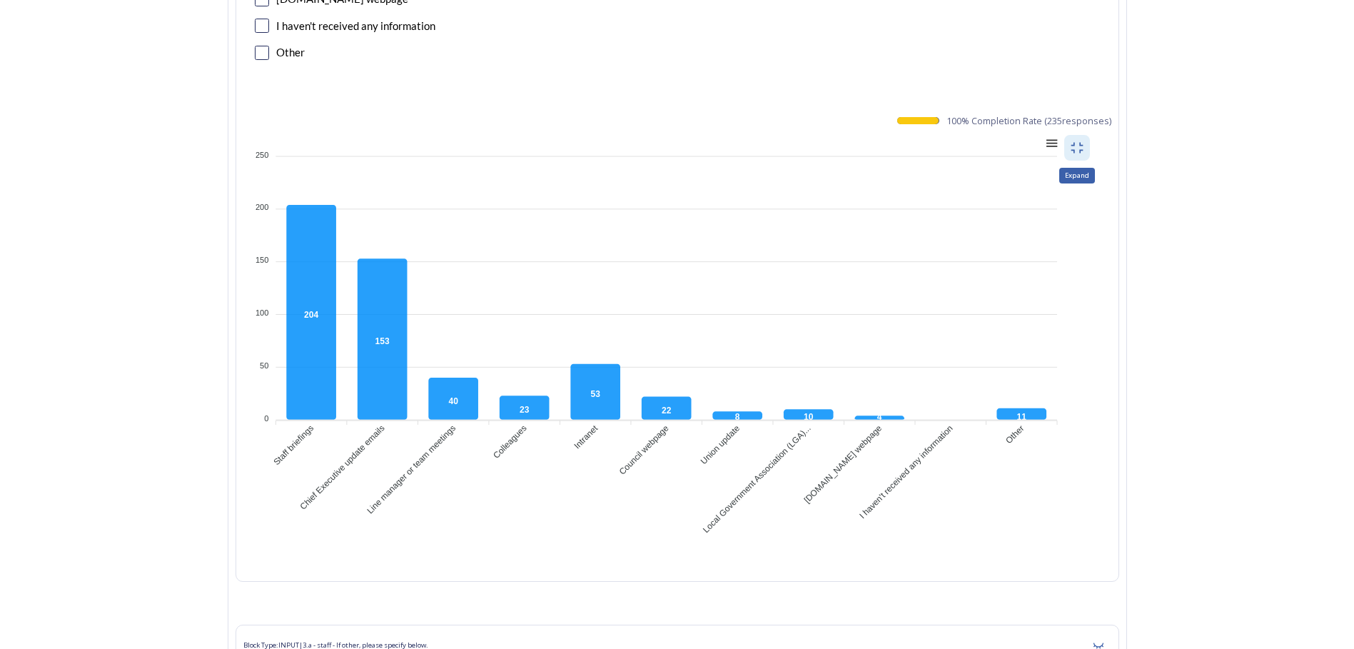
click at [1056, 143] on div at bounding box center [1050, 142] width 12 height 12
click at [1040, 188] on div "Download PNG" at bounding box center [1015, 205] width 73 height 34
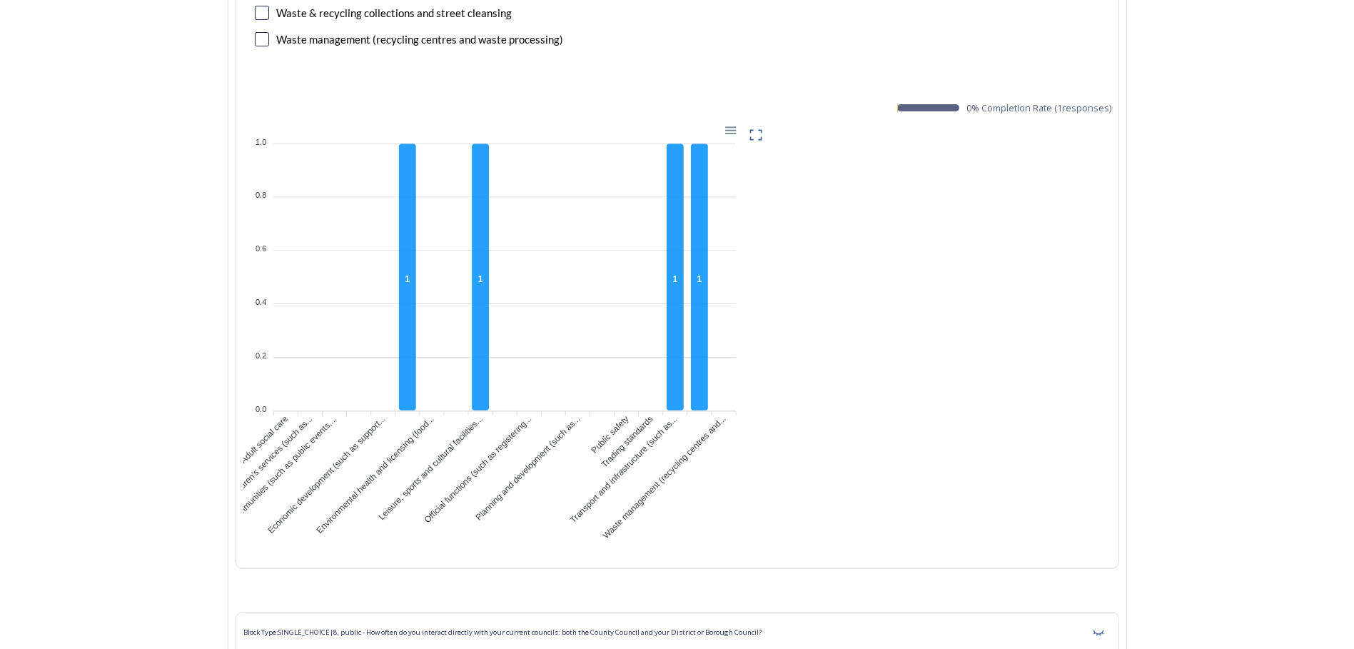
scroll to position [11698, 0]
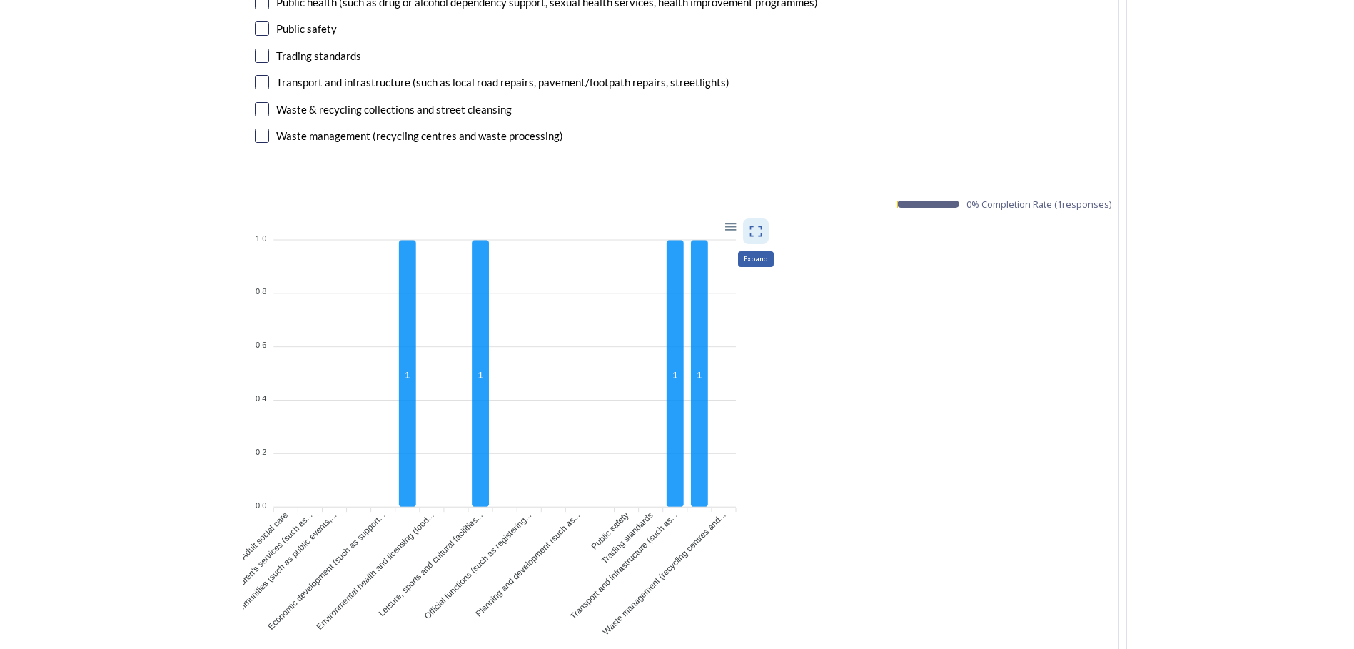
click at [768, 238] on div "Expand" at bounding box center [756, 231] width 26 height 26
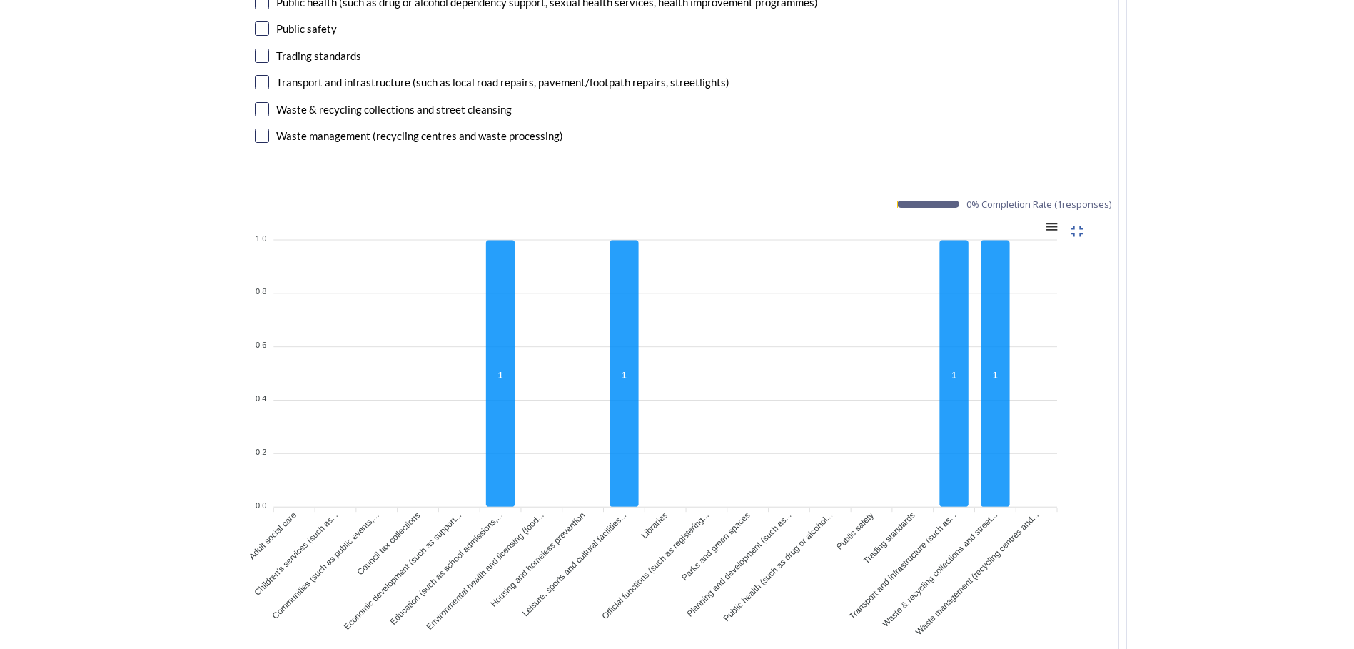
click at [1053, 226] on div at bounding box center [1050, 225] width 12 height 12
click at [1047, 271] on div "Download PNG" at bounding box center [1015, 288] width 73 height 34
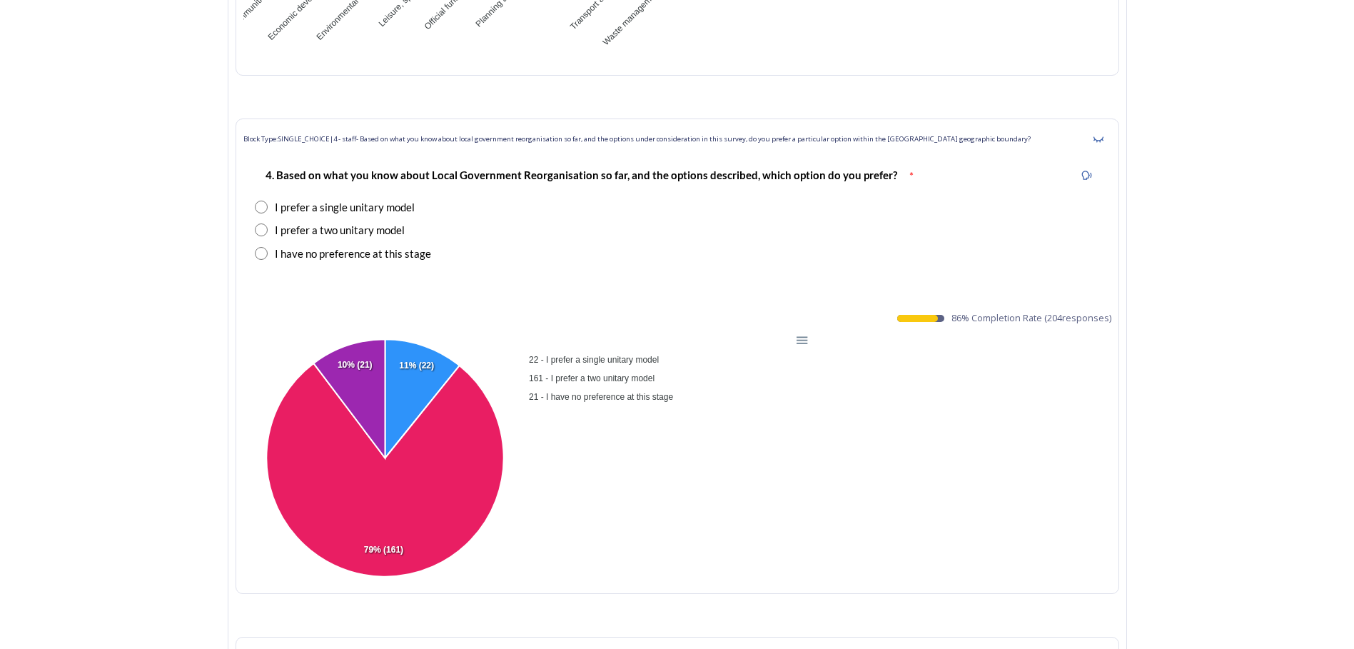
scroll to position [31535, 0]
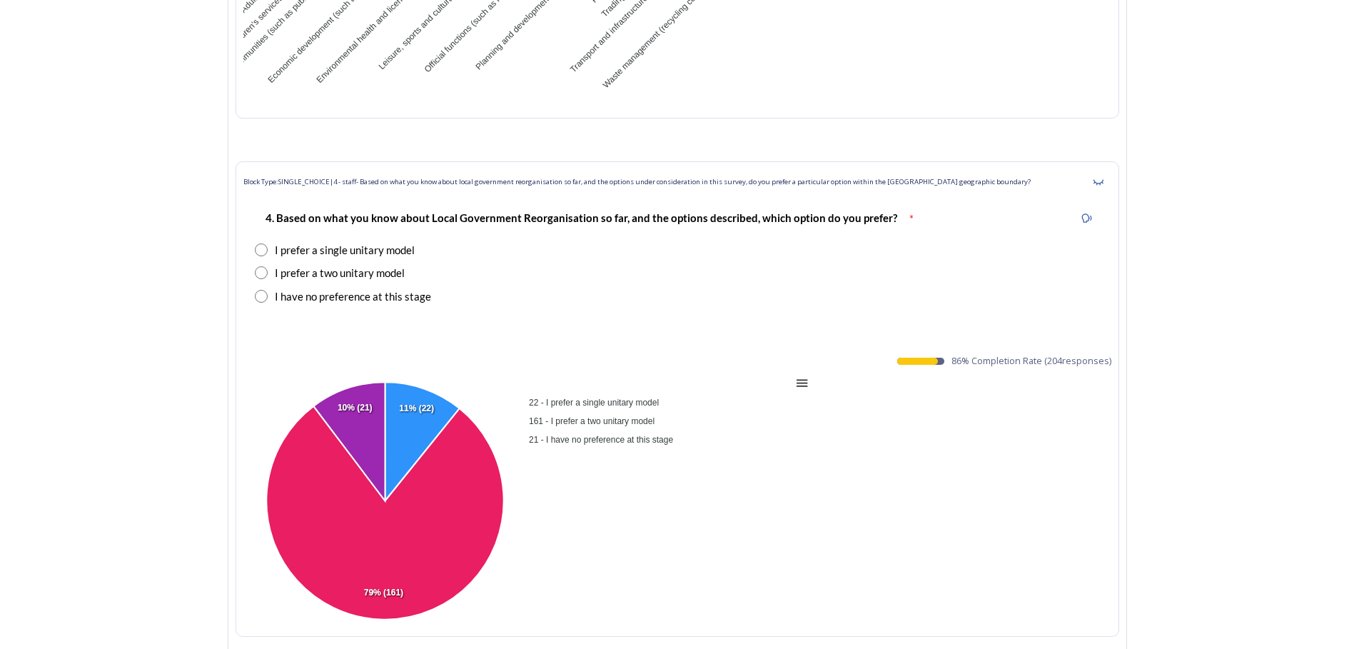
click at [806, 376] on div at bounding box center [800, 382] width 12 height 12
click at [787, 427] on div "Download PNG" at bounding box center [765, 444] width 73 height 34
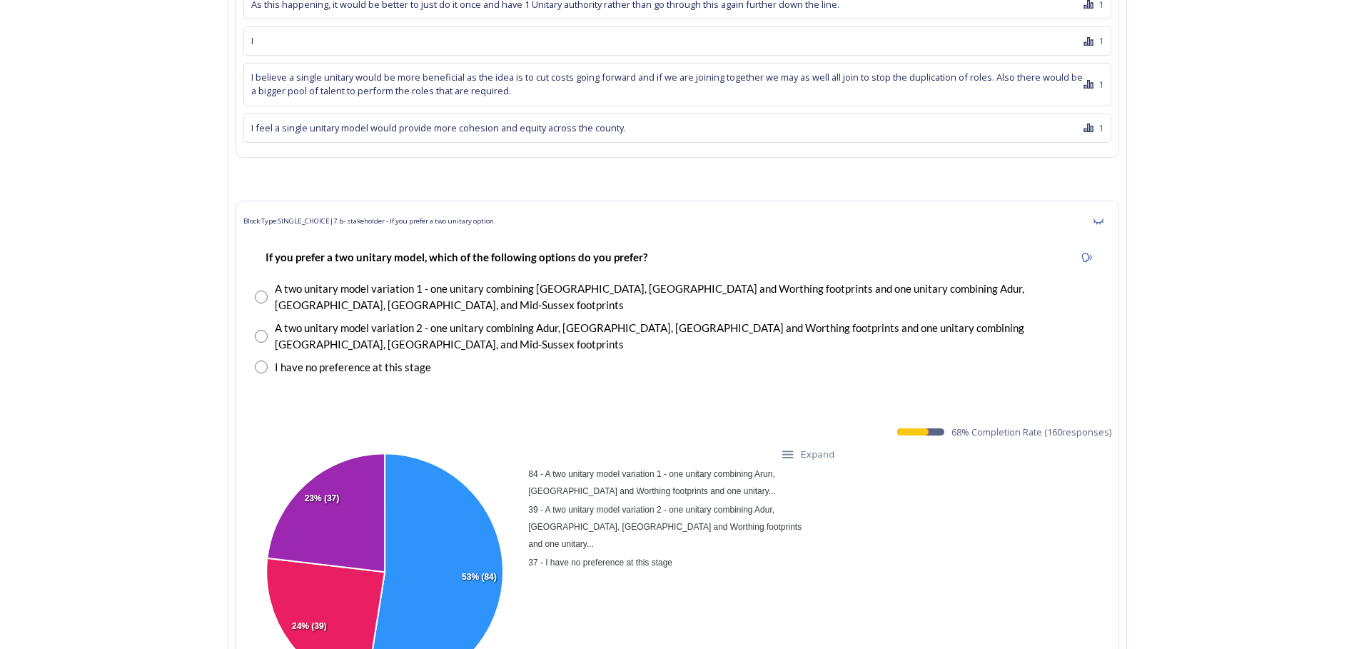
scroll to position [32748, 0]
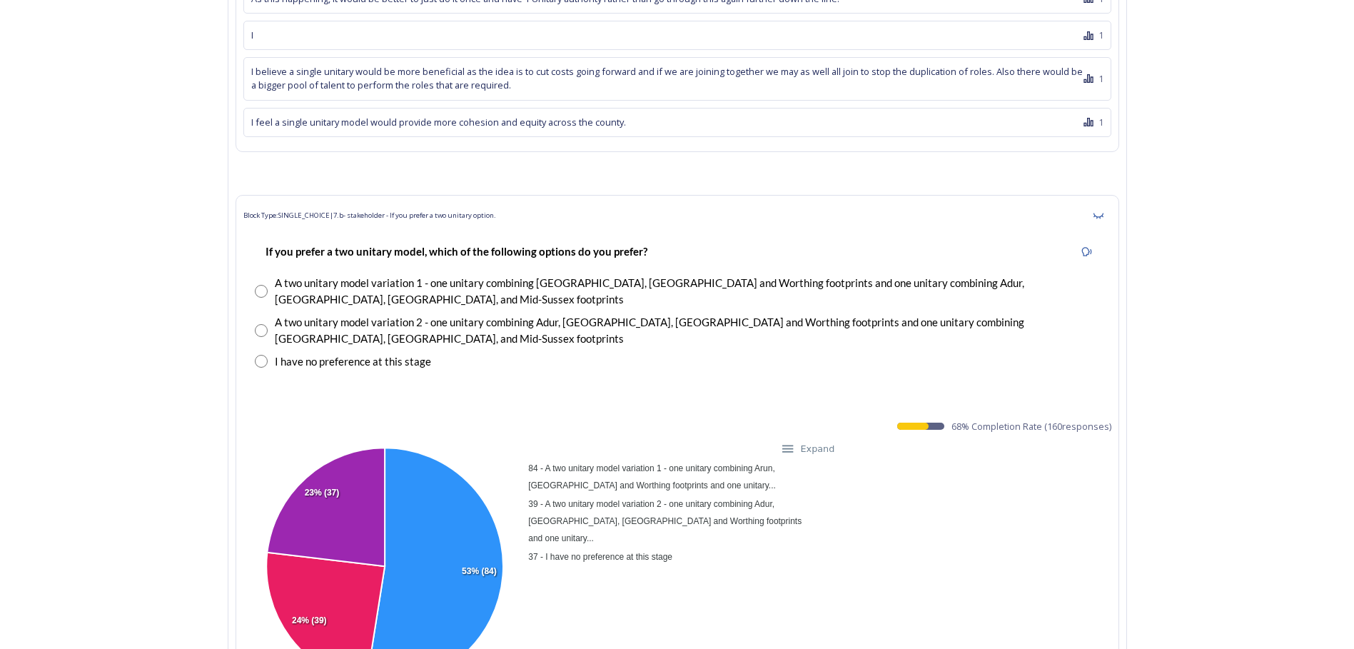
click at [799, 440] on div "Expand" at bounding box center [800, 447] width 14 height 14
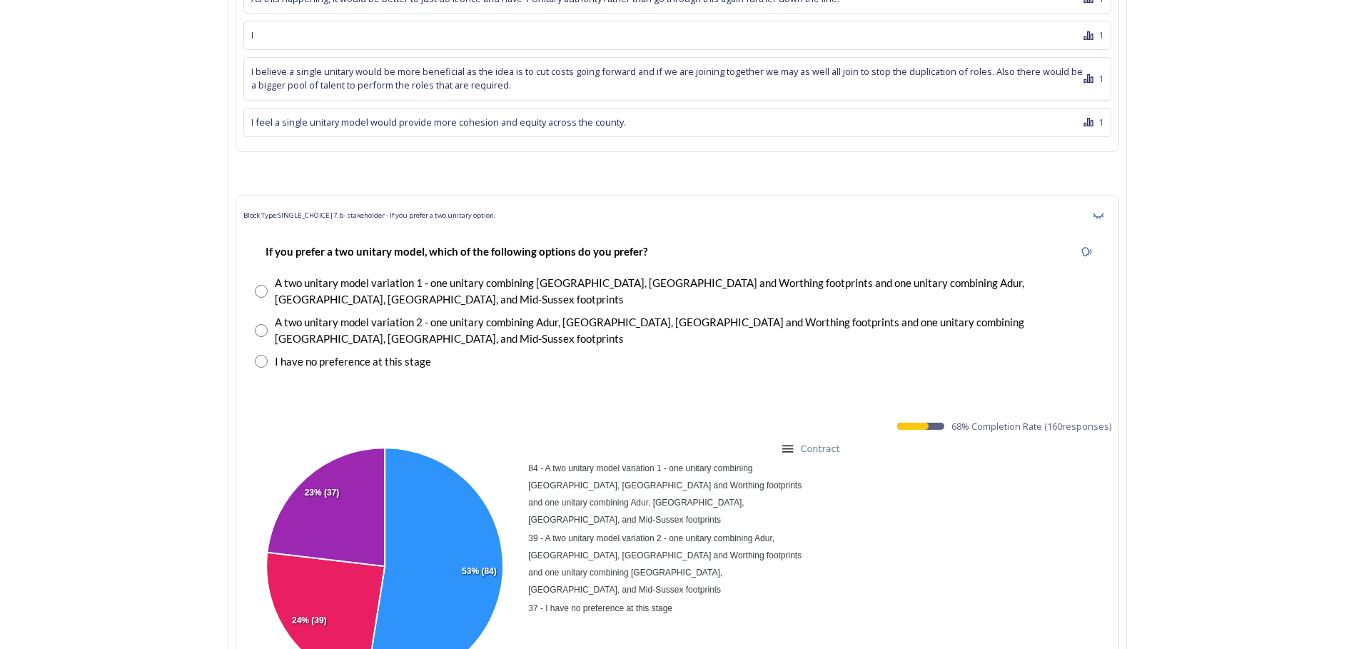
click at [792, 441] on div at bounding box center [786, 447] width 12 height 12
click at [793, 493] on div "Download PNG" at bounding box center [765, 510] width 73 height 34
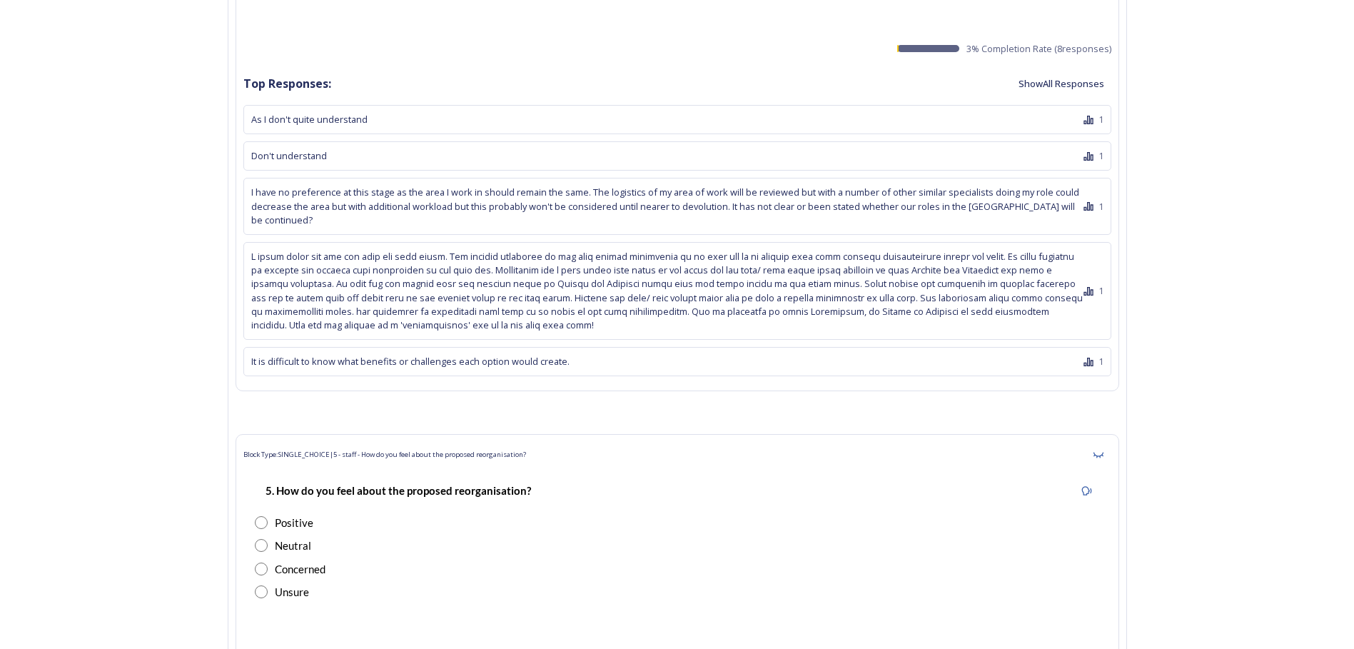
scroll to position [34746, 0]
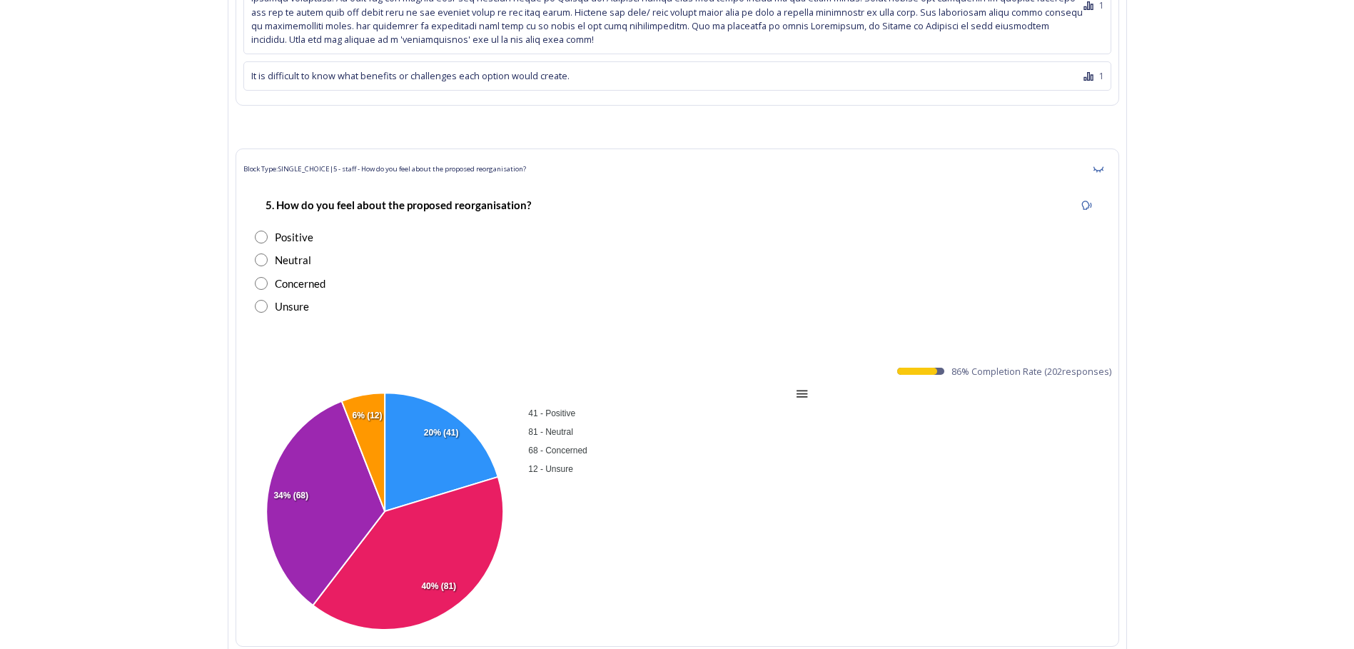
click at [806, 386] on div at bounding box center [800, 392] width 12 height 12
click at [783, 438] on div "Download PNG" at bounding box center [765, 455] width 73 height 34
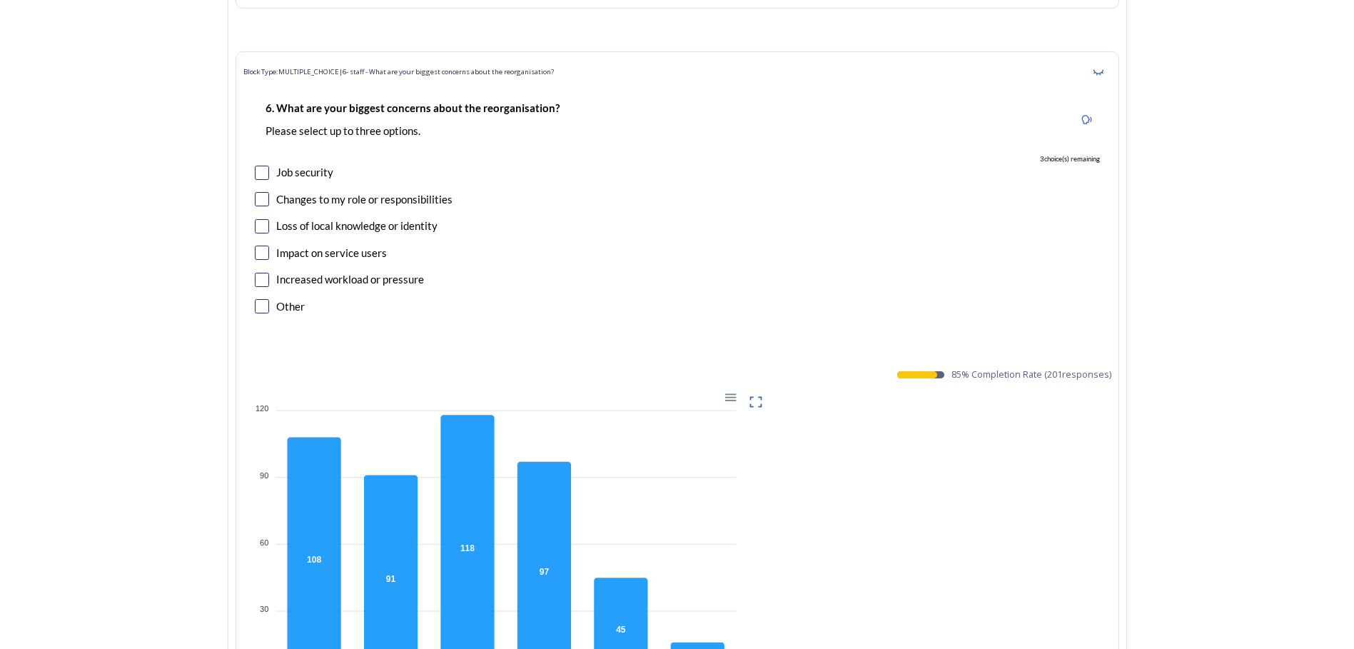
scroll to position [35388, 0]
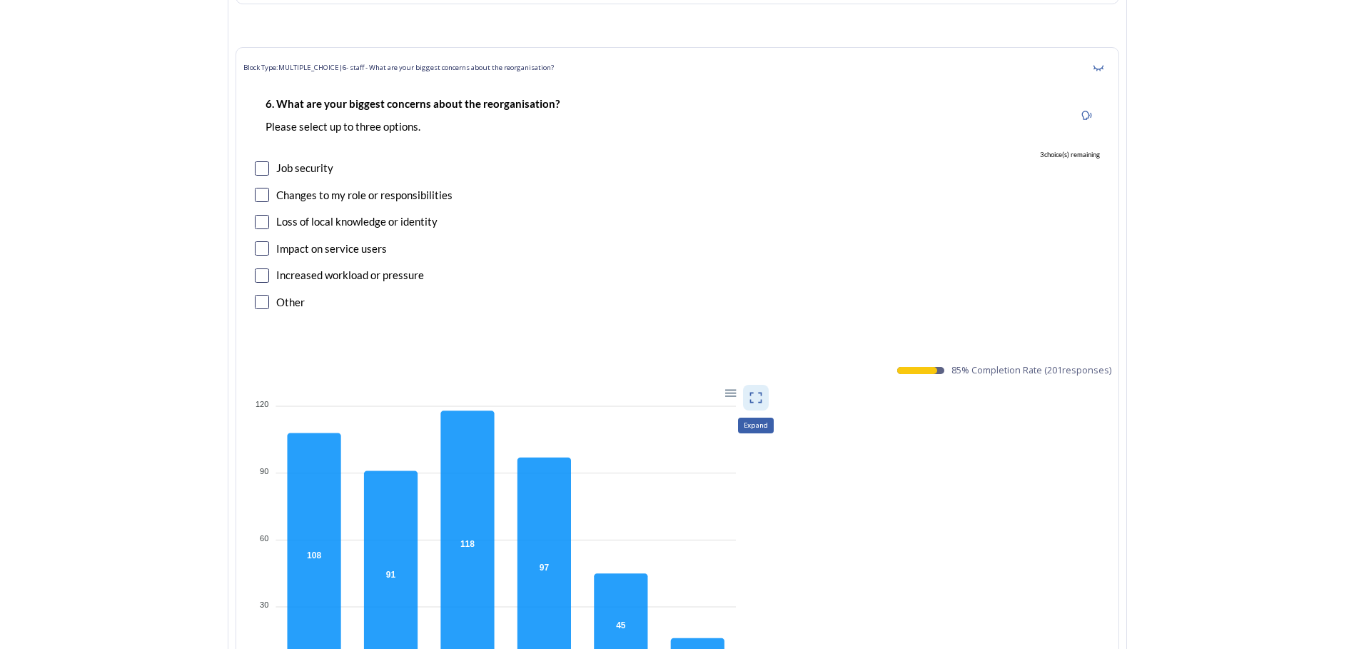
click at [759, 390] on icon at bounding box center [756, 397] width 14 height 14
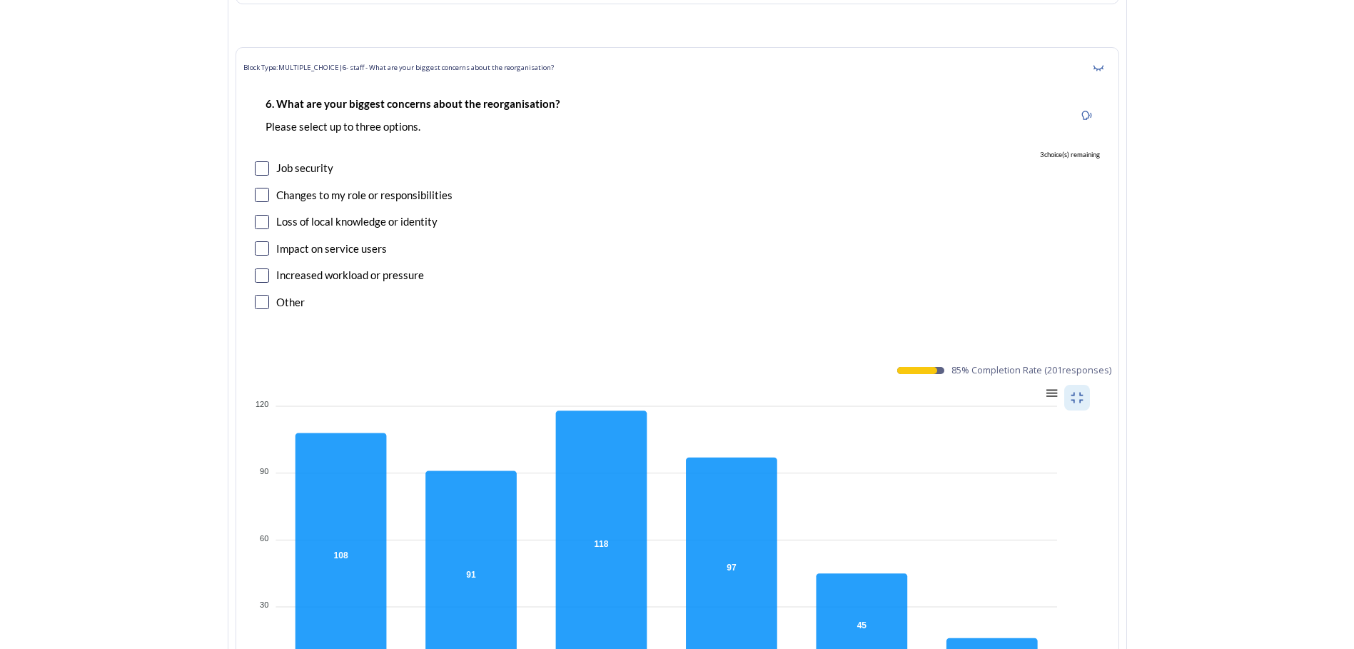
click at [1055, 385] on div at bounding box center [1050, 391] width 12 height 12
click at [1047, 437] on div "Download PNG" at bounding box center [1015, 454] width 73 height 34
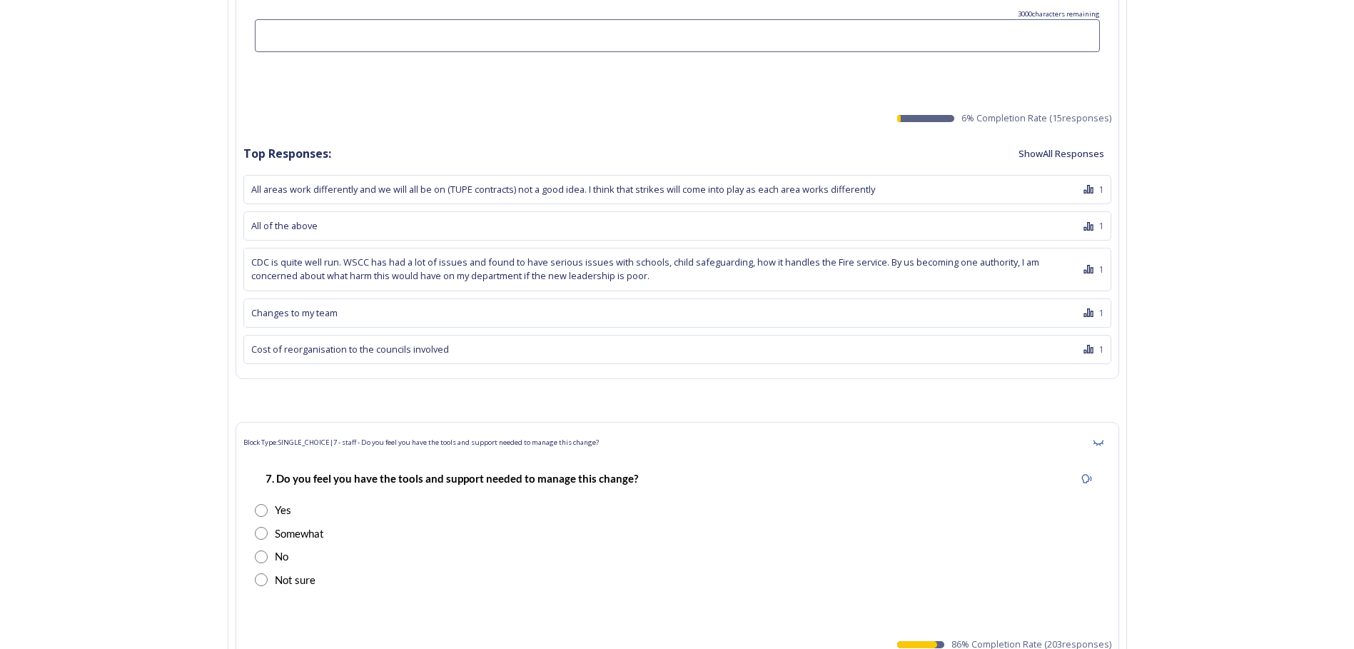
scroll to position [36601, 0]
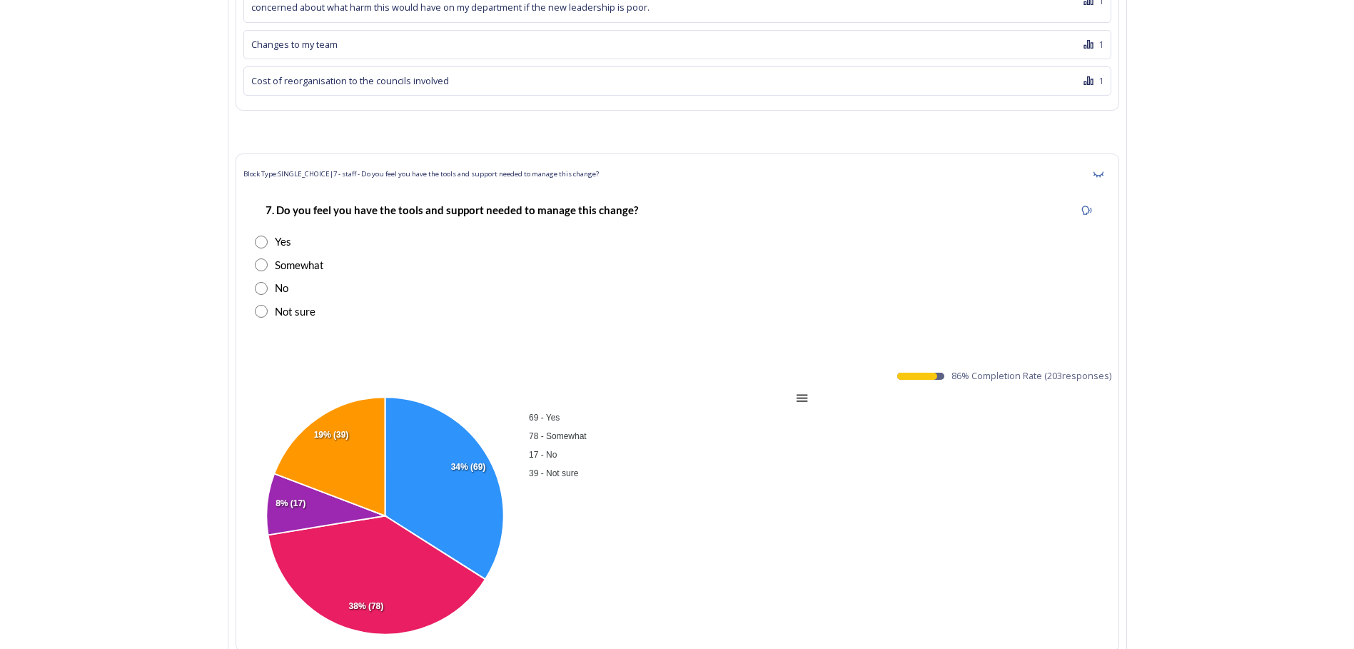
click at [806, 391] on div at bounding box center [800, 397] width 12 height 12
click at [787, 442] on div "Download PNG" at bounding box center [765, 459] width 73 height 34
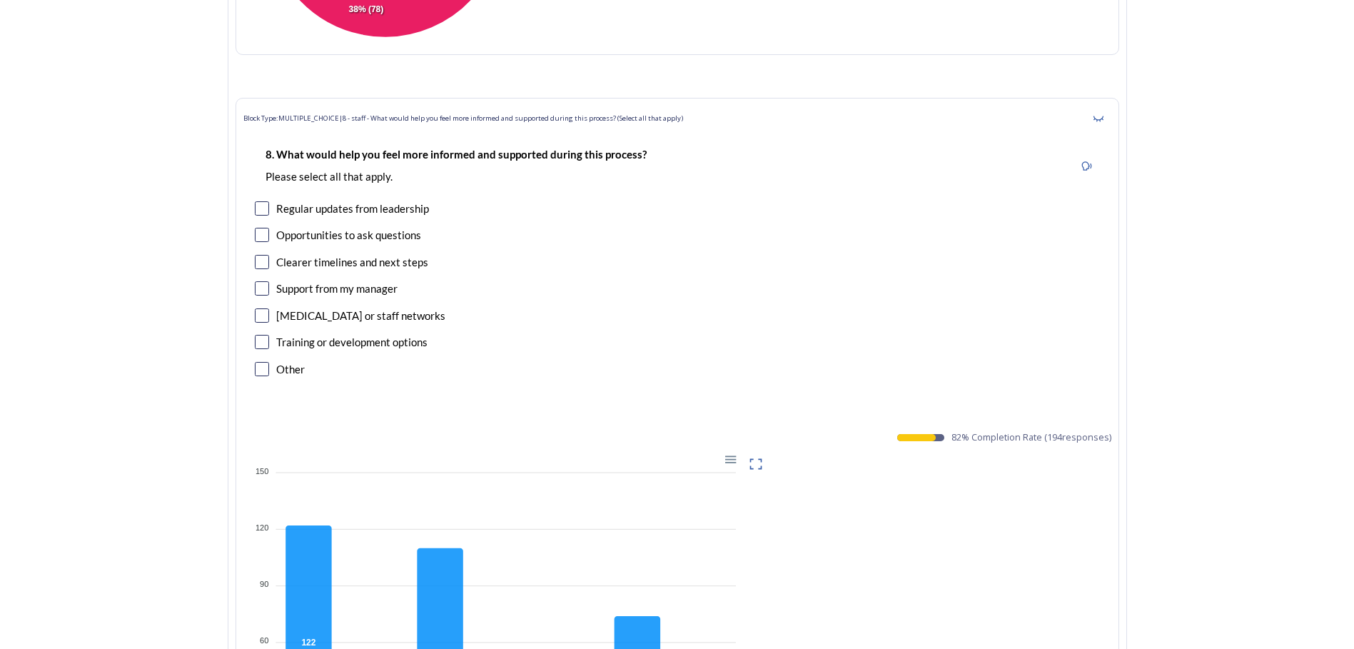
scroll to position [37172, 0]
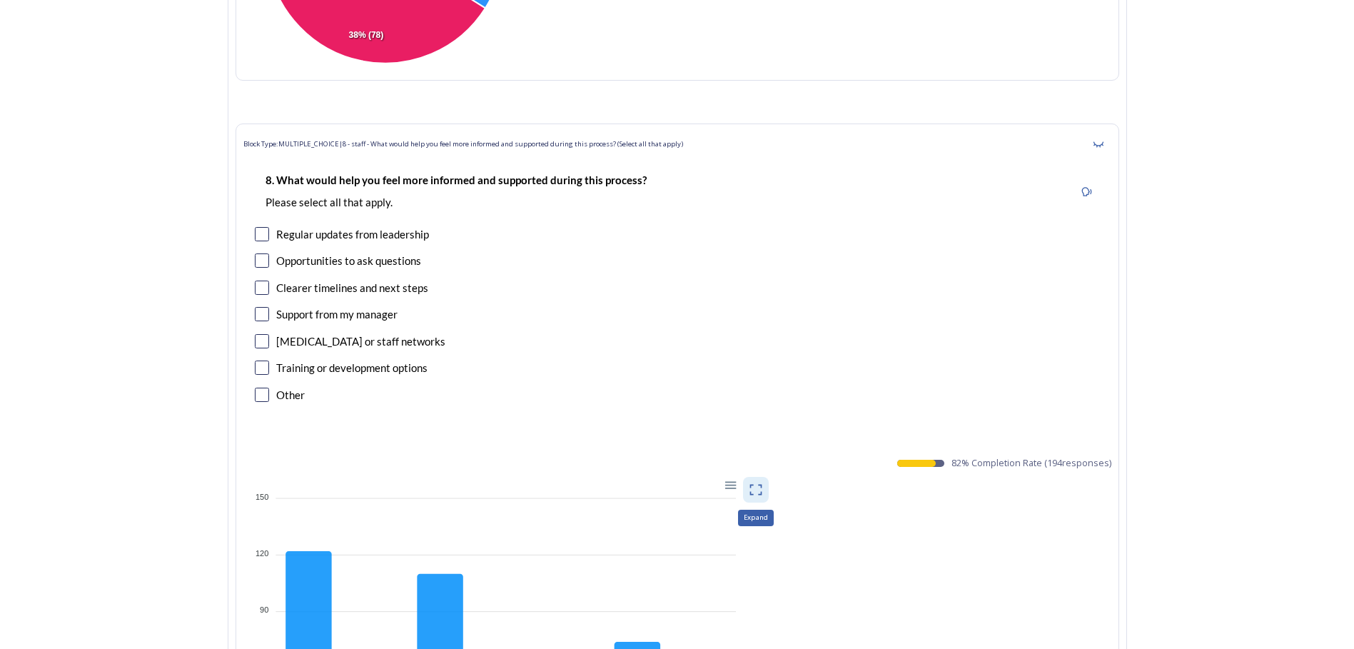
click at [763, 482] on icon at bounding box center [756, 489] width 14 height 14
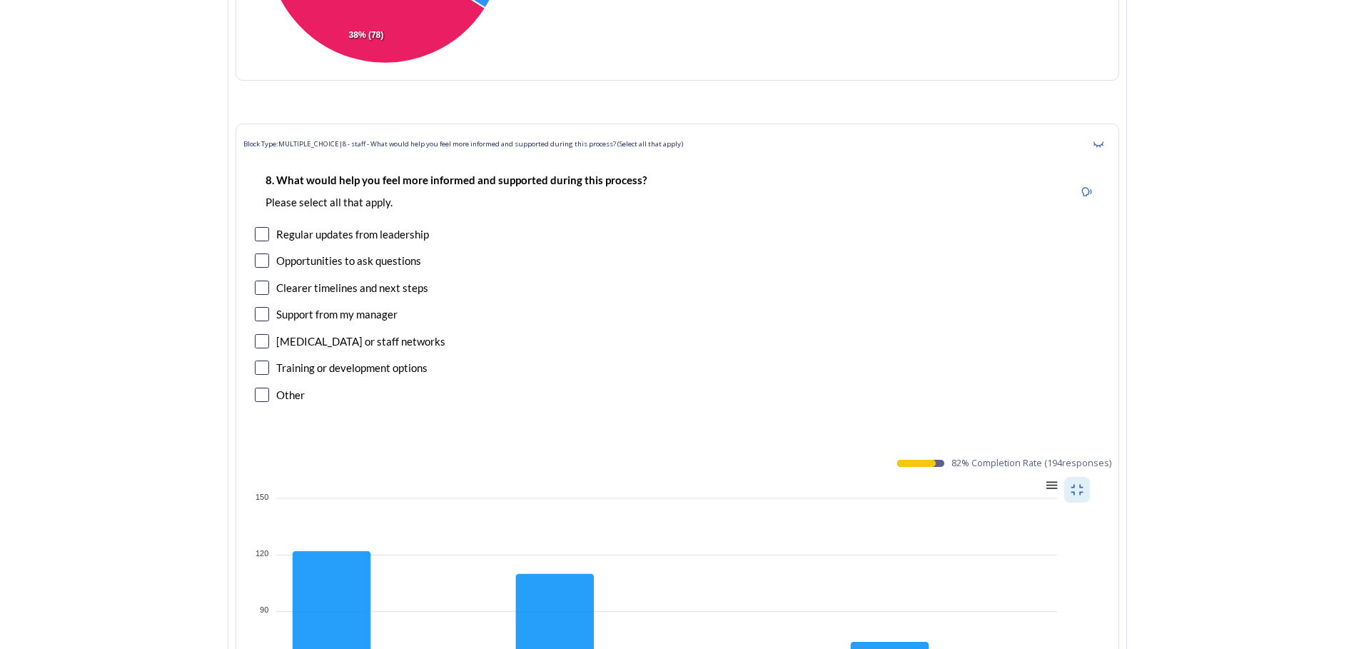
click at [1056, 478] on div at bounding box center [1050, 484] width 12 height 12
click at [1037, 529] on div "Download PNG" at bounding box center [1015, 546] width 73 height 34
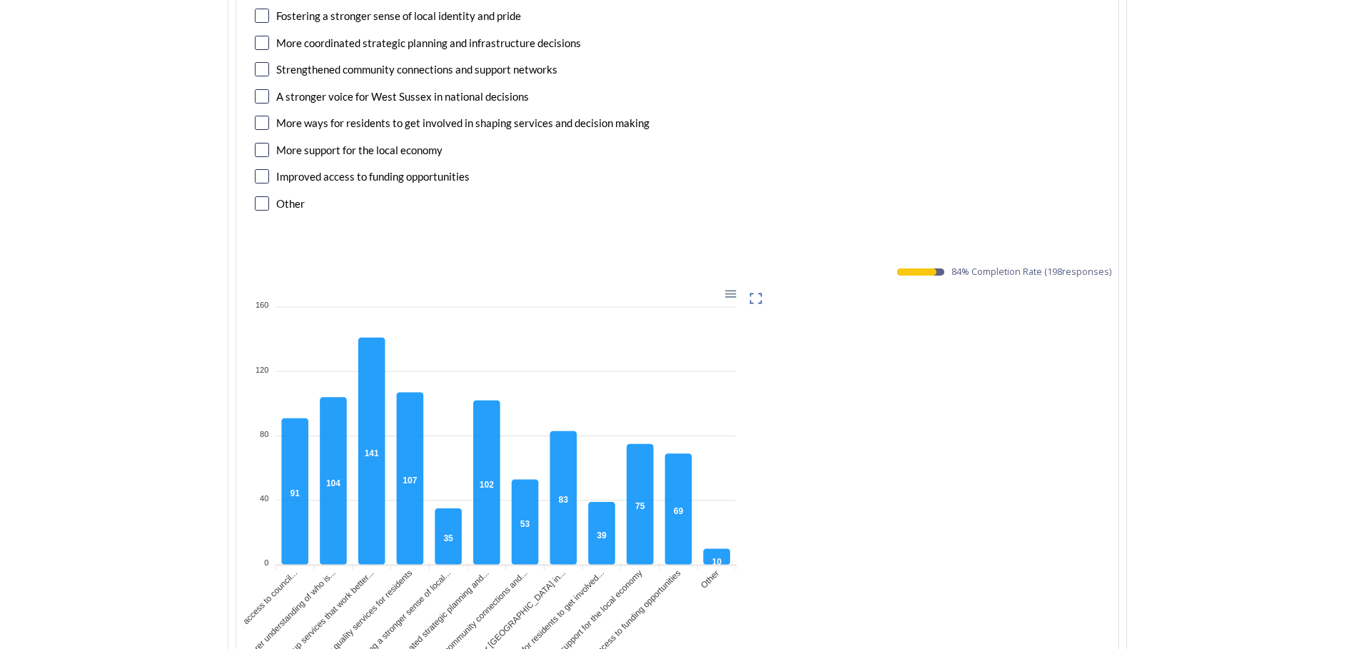
scroll to position [38813, 0]
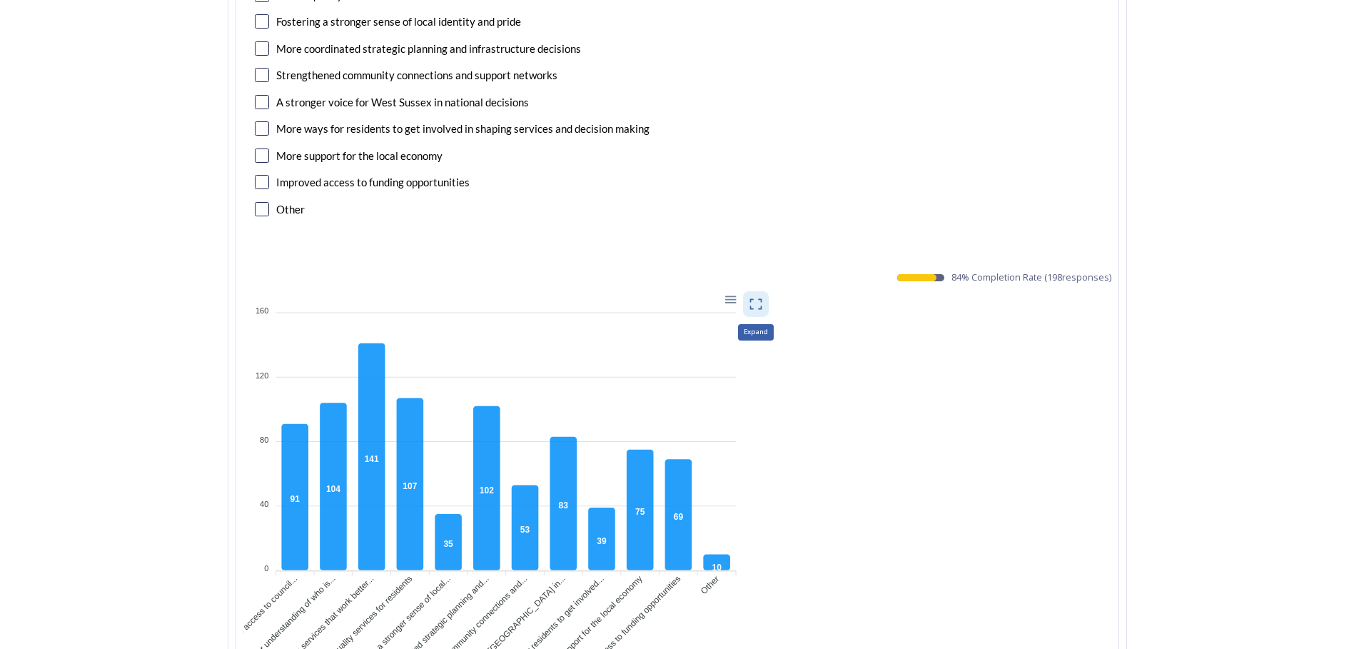
click at [763, 297] on icon at bounding box center [756, 304] width 14 height 14
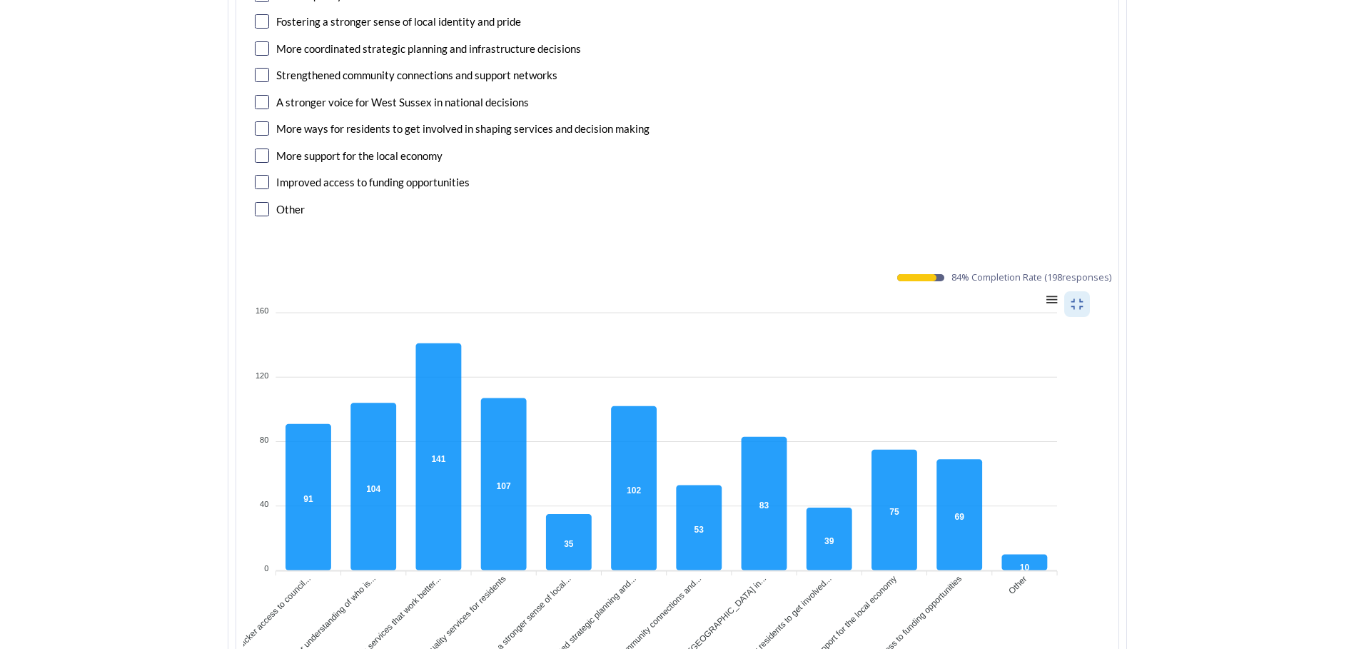
click at [1056, 293] on div at bounding box center [1050, 299] width 12 height 12
click at [1035, 344] on div "Download PNG" at bounding box center [1015, 361] width 73 height 34
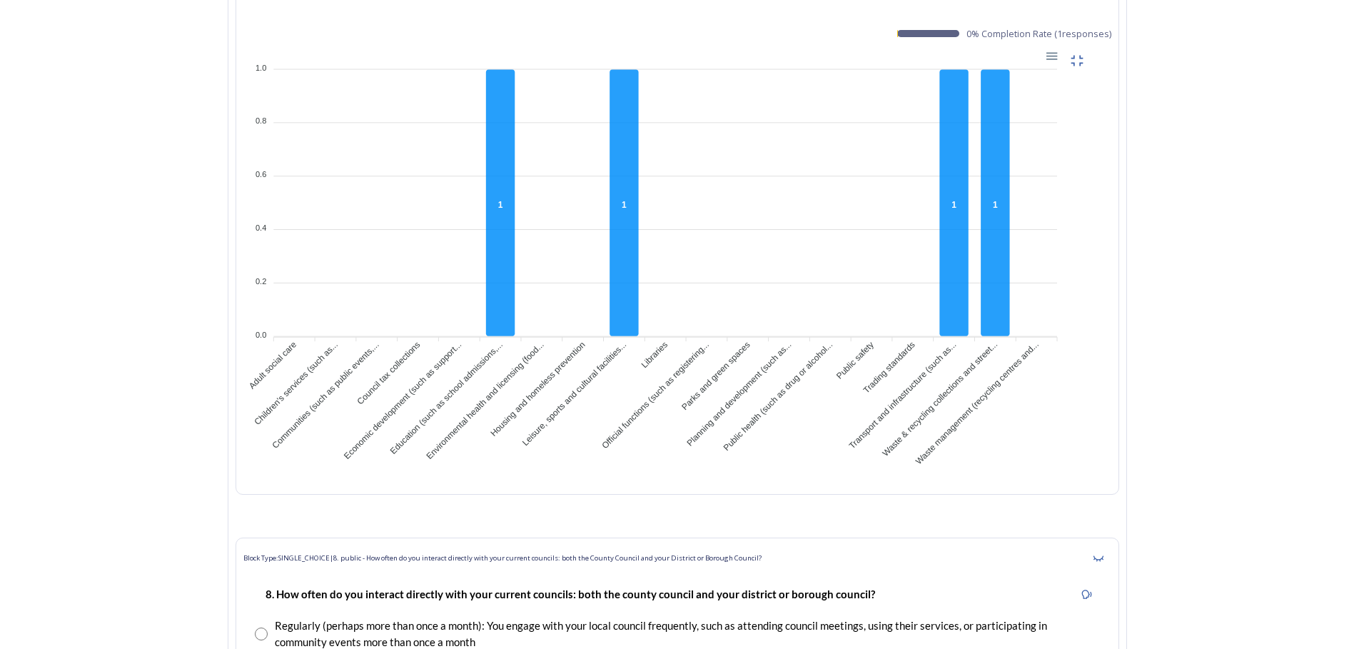
scroll to position [11814, 0]
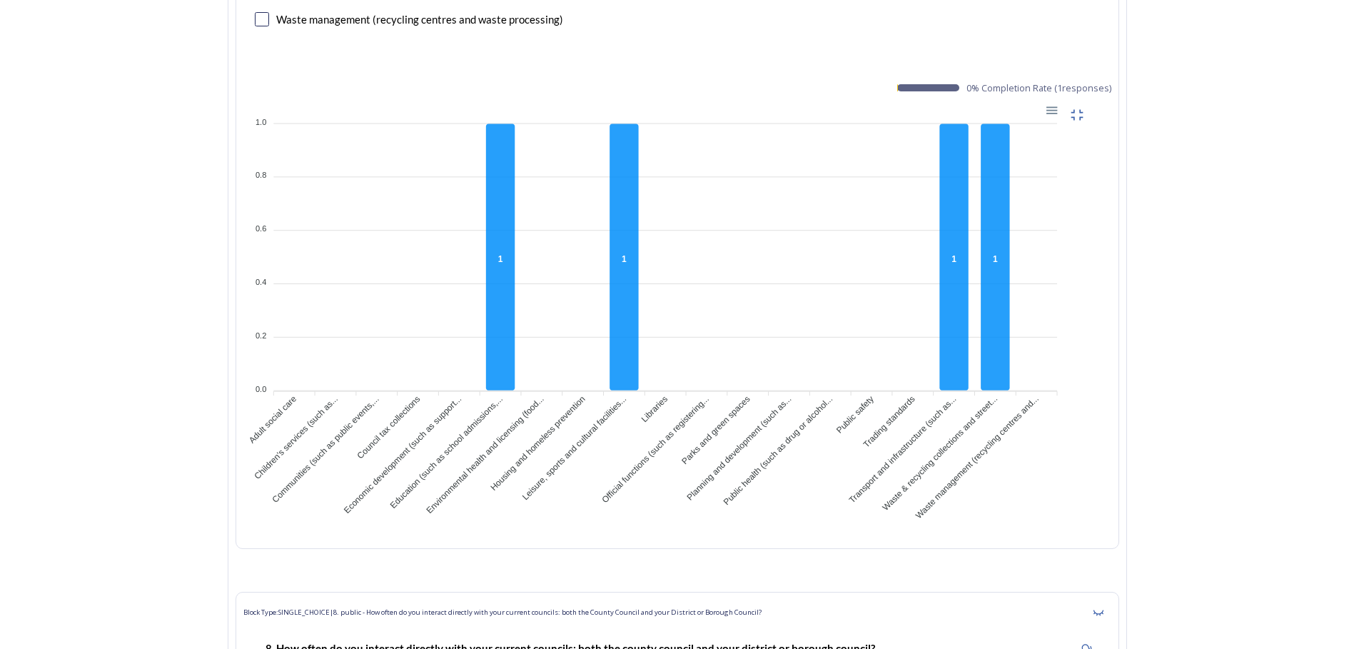
click at [266, 121] on tspan "1.0" at bounding box center [260, 121] width 11 height 9
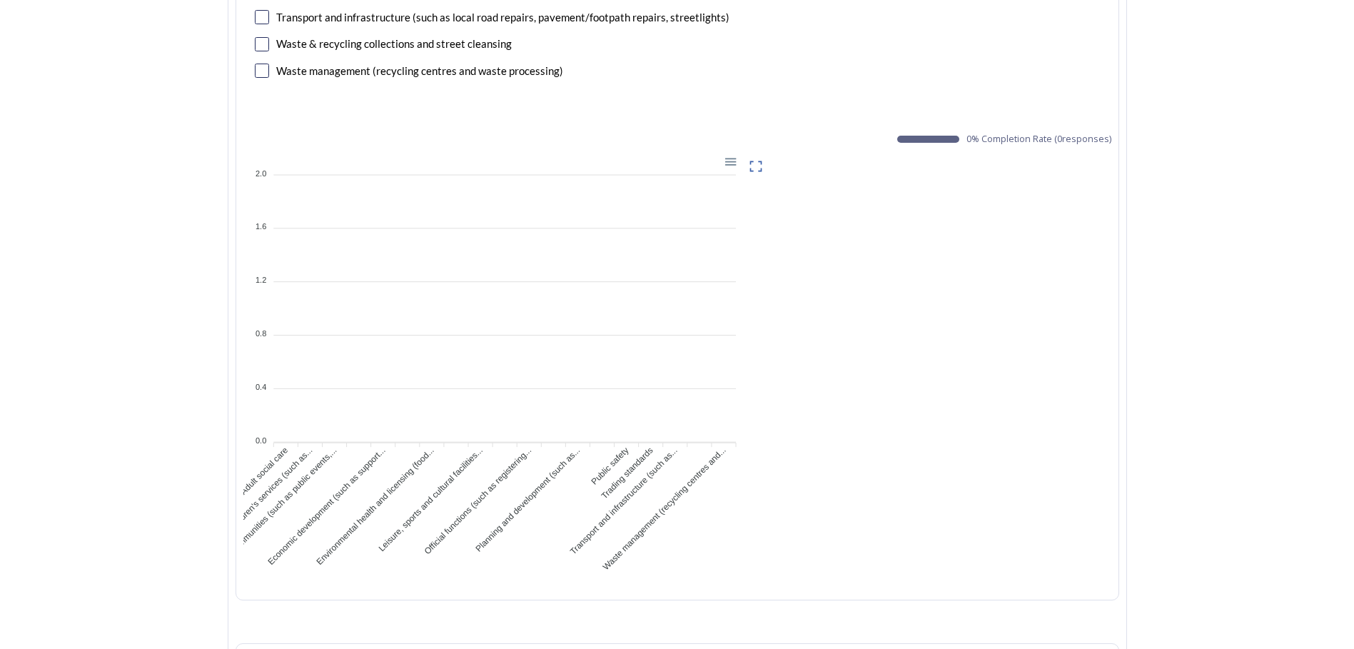
scroll to position [15311, 0]
